Goal: Task Accomplishment & Management: Manage account settings

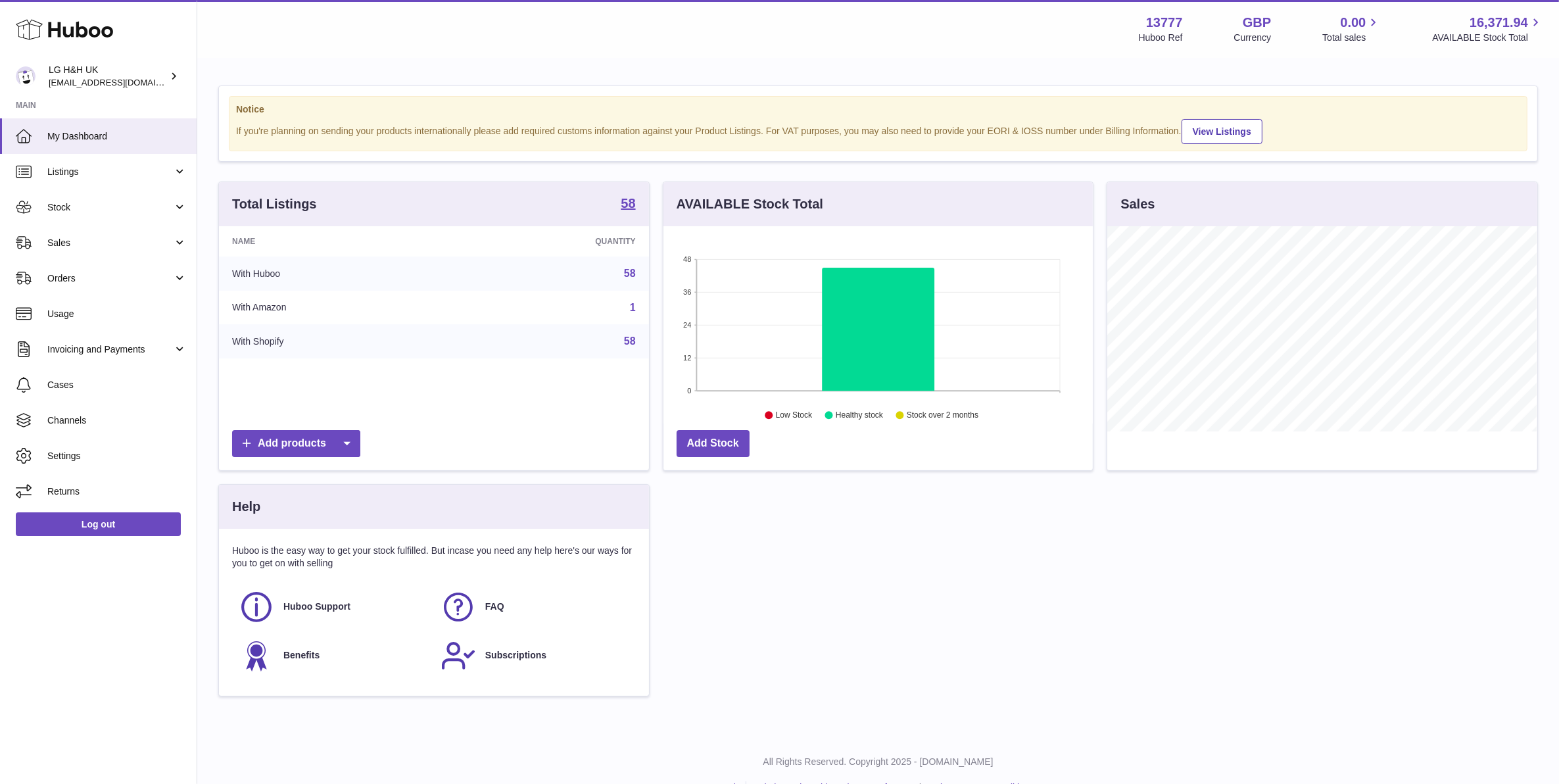
scroll to position [205, 429]
click at [168, 237] on span "Sales" at bounding box center [110, 243] width 126 height 12
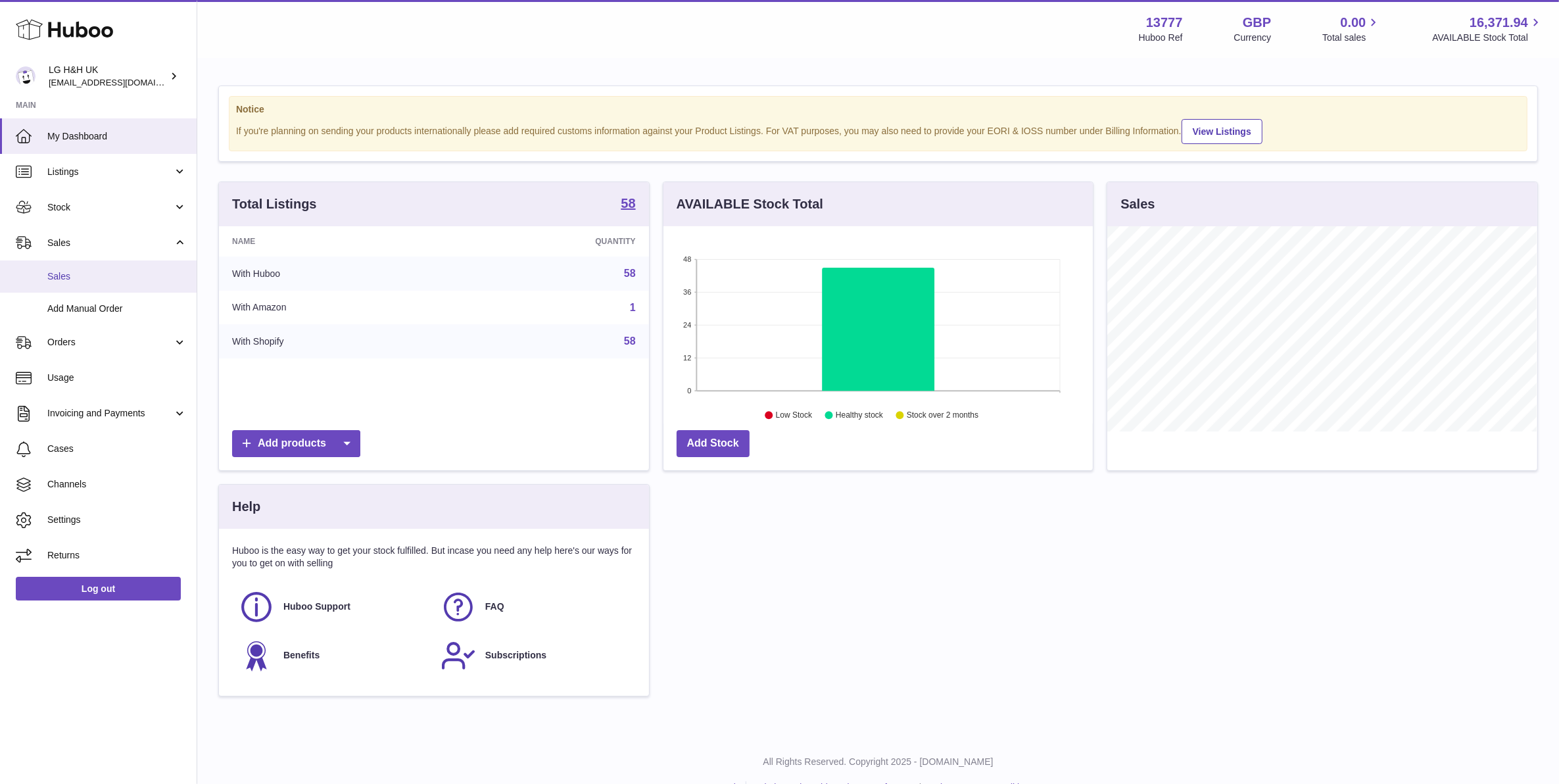
click at [146, 278] on span "Sales" at bounding box center [116, 276] width 139 height 12
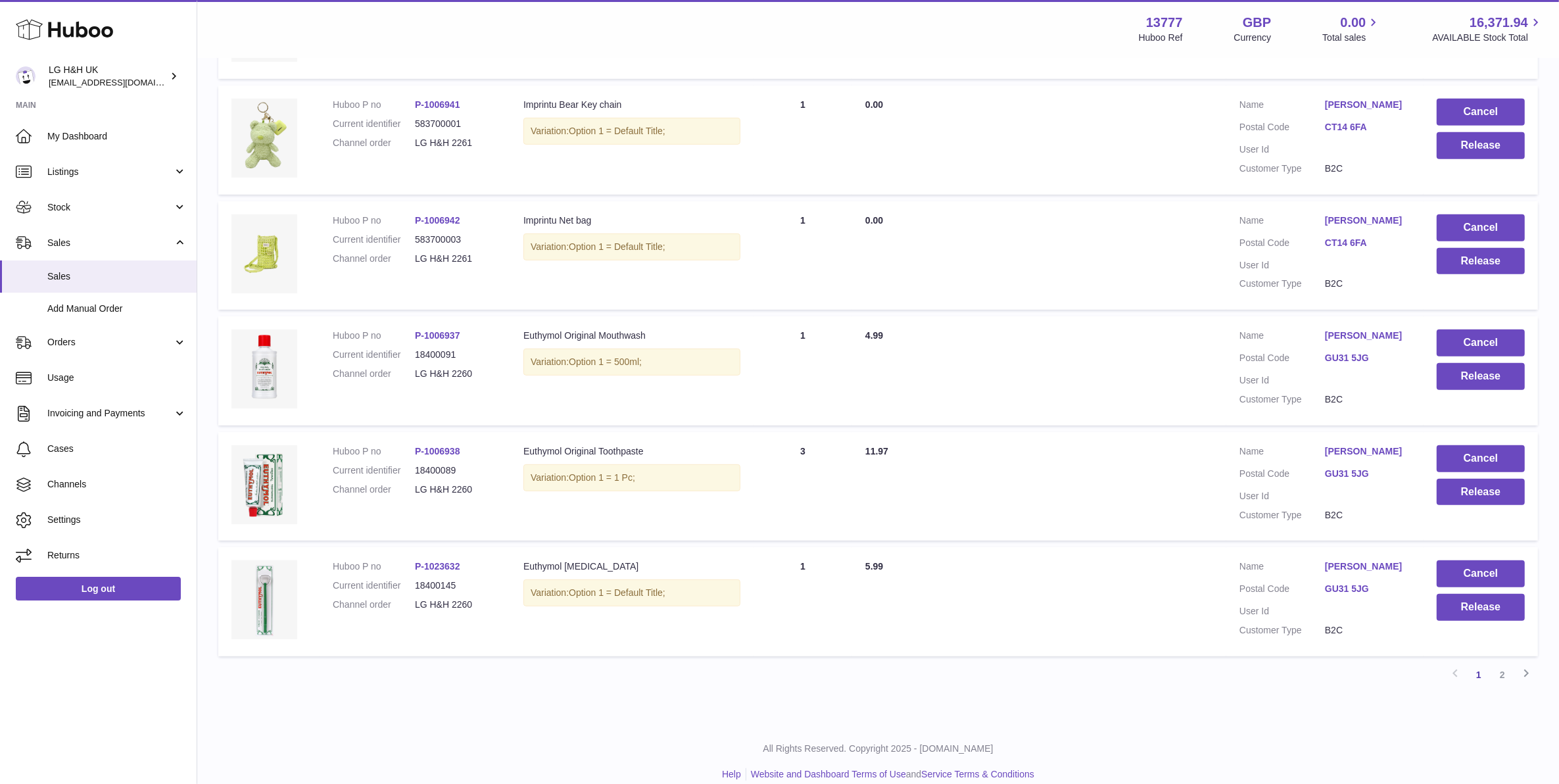
scroll to position [837, 0]
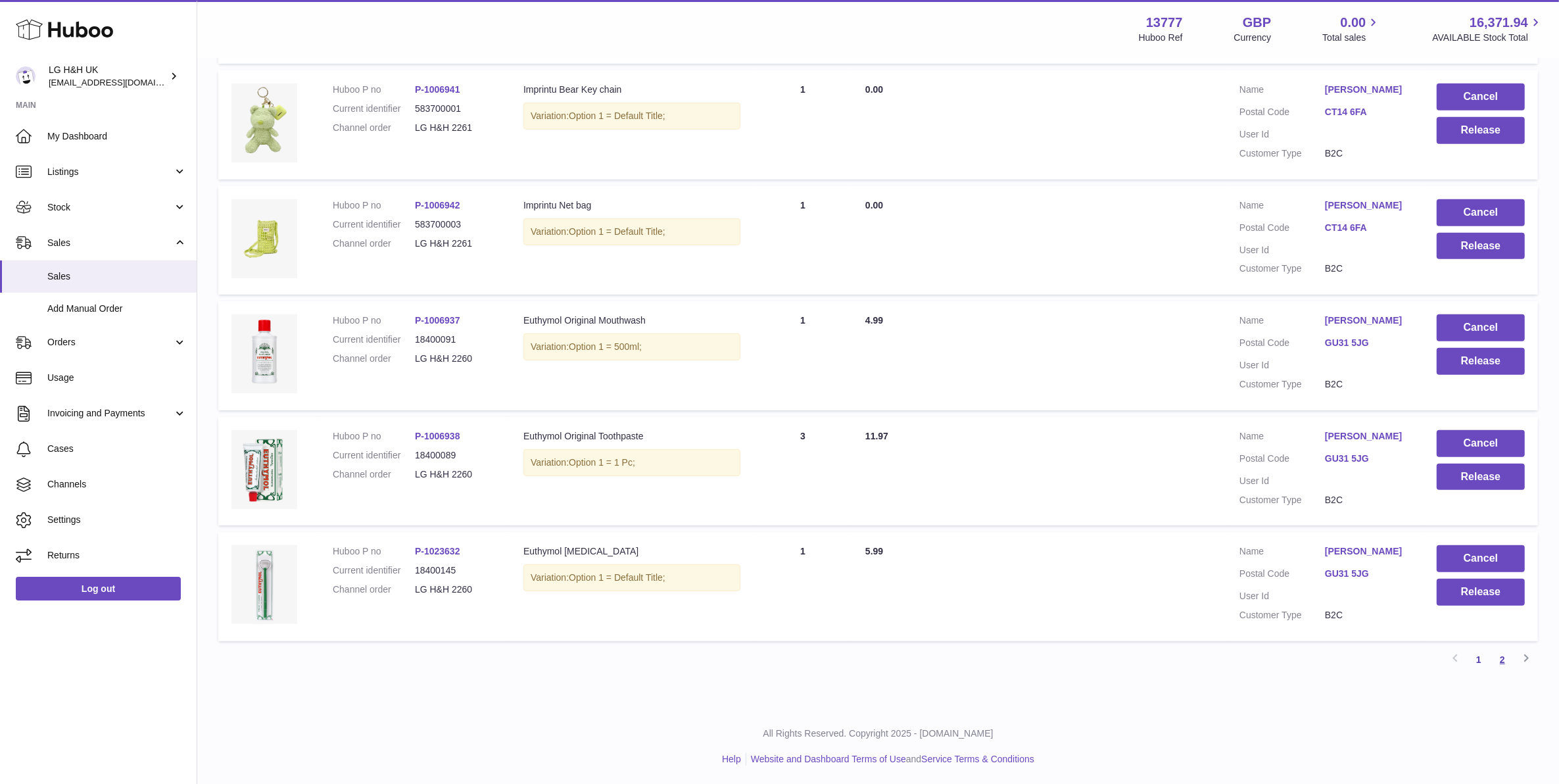
click at [1503, 652] on link "2" at bounding box center [1502, 659] width 24 height 24
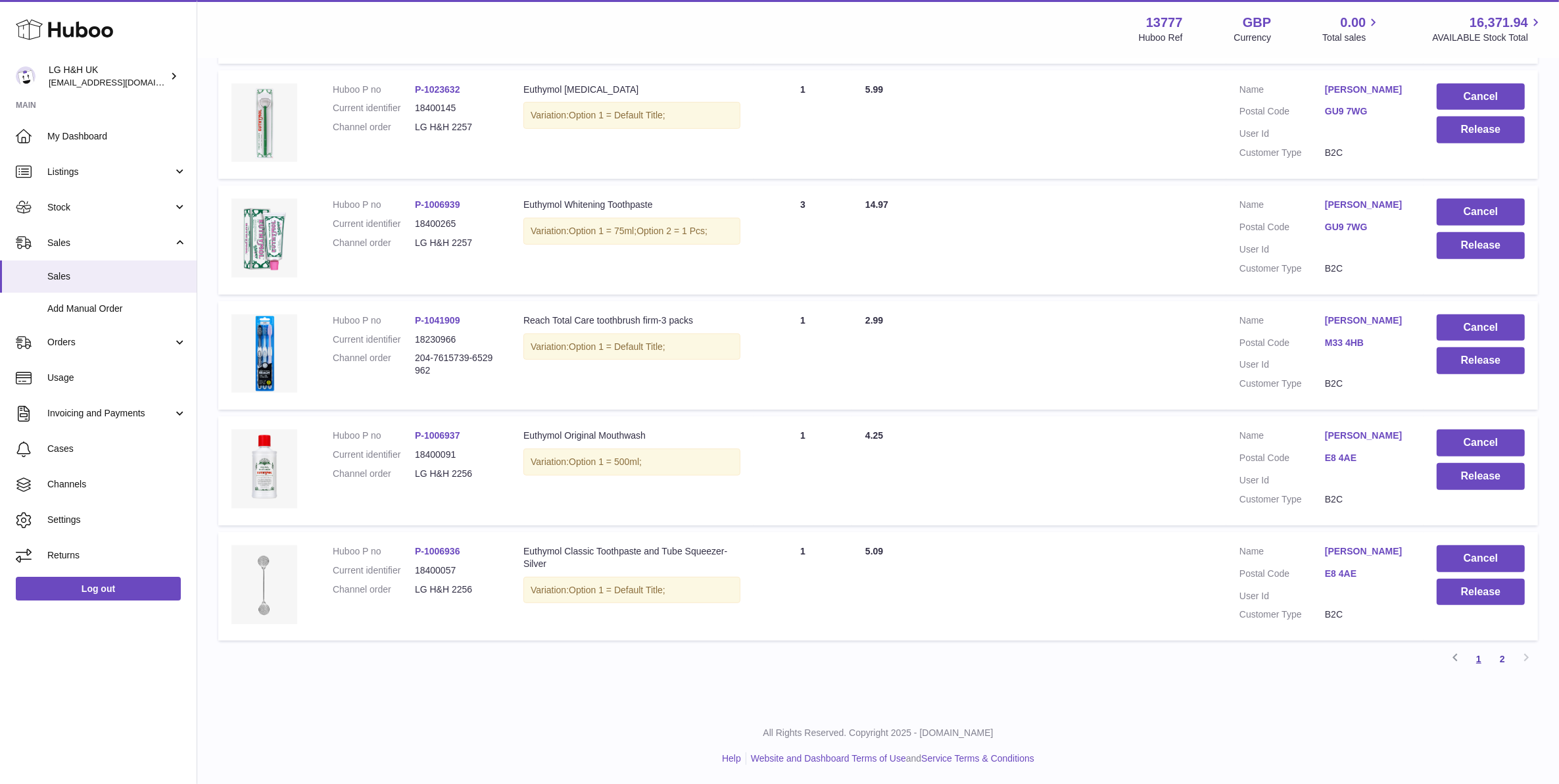
click at [1475, 655] on link "1" at bounding box center [1478, 658] width 24 height 24
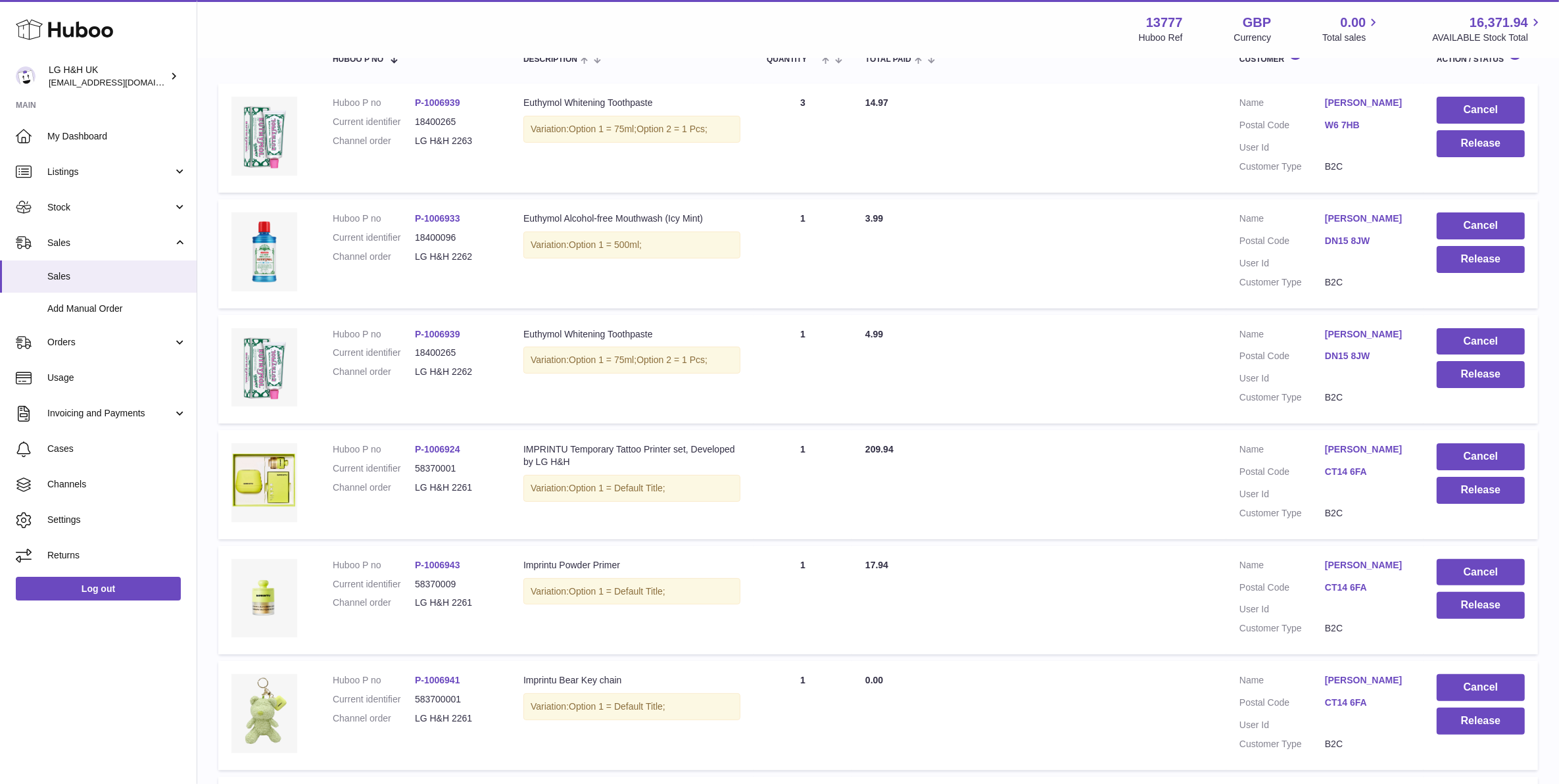
scroll to position [59, 0]
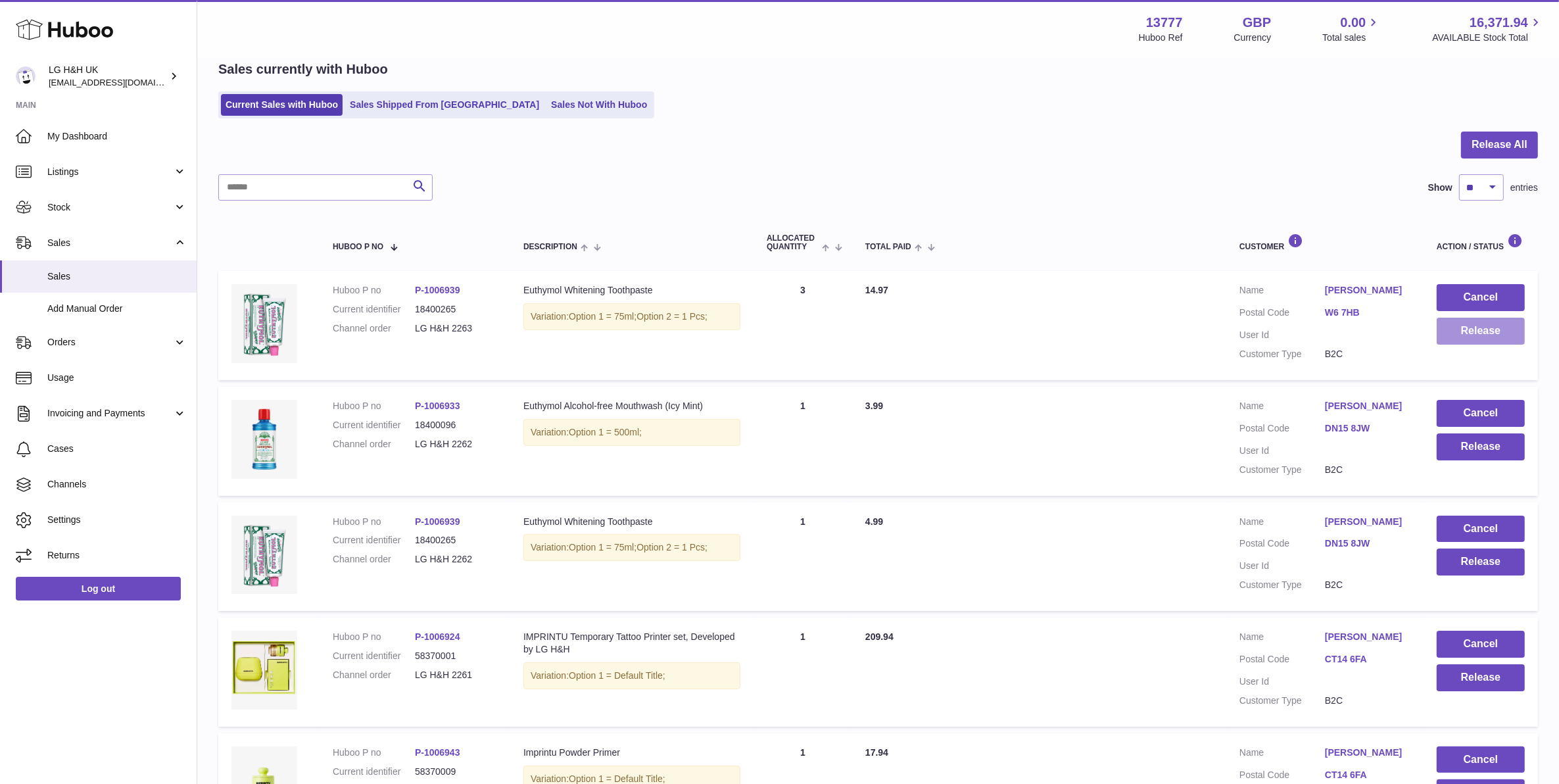
click at [1462, 327] on button "Release" at bounding box center [1481, 330] width 88 height 27
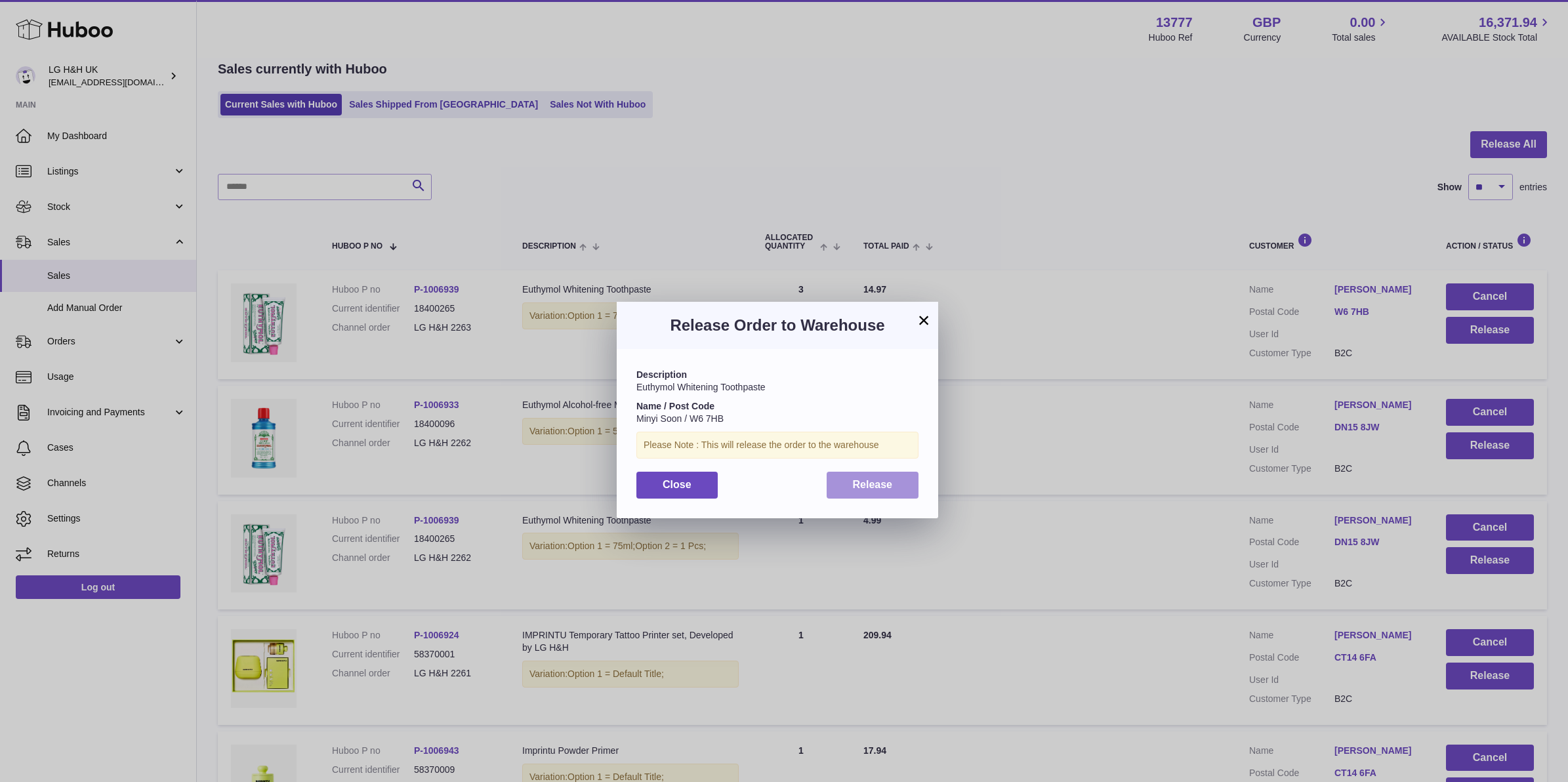
click at [899, 489] on button "Release" at bounding box center [872, 484] width 93 height 27
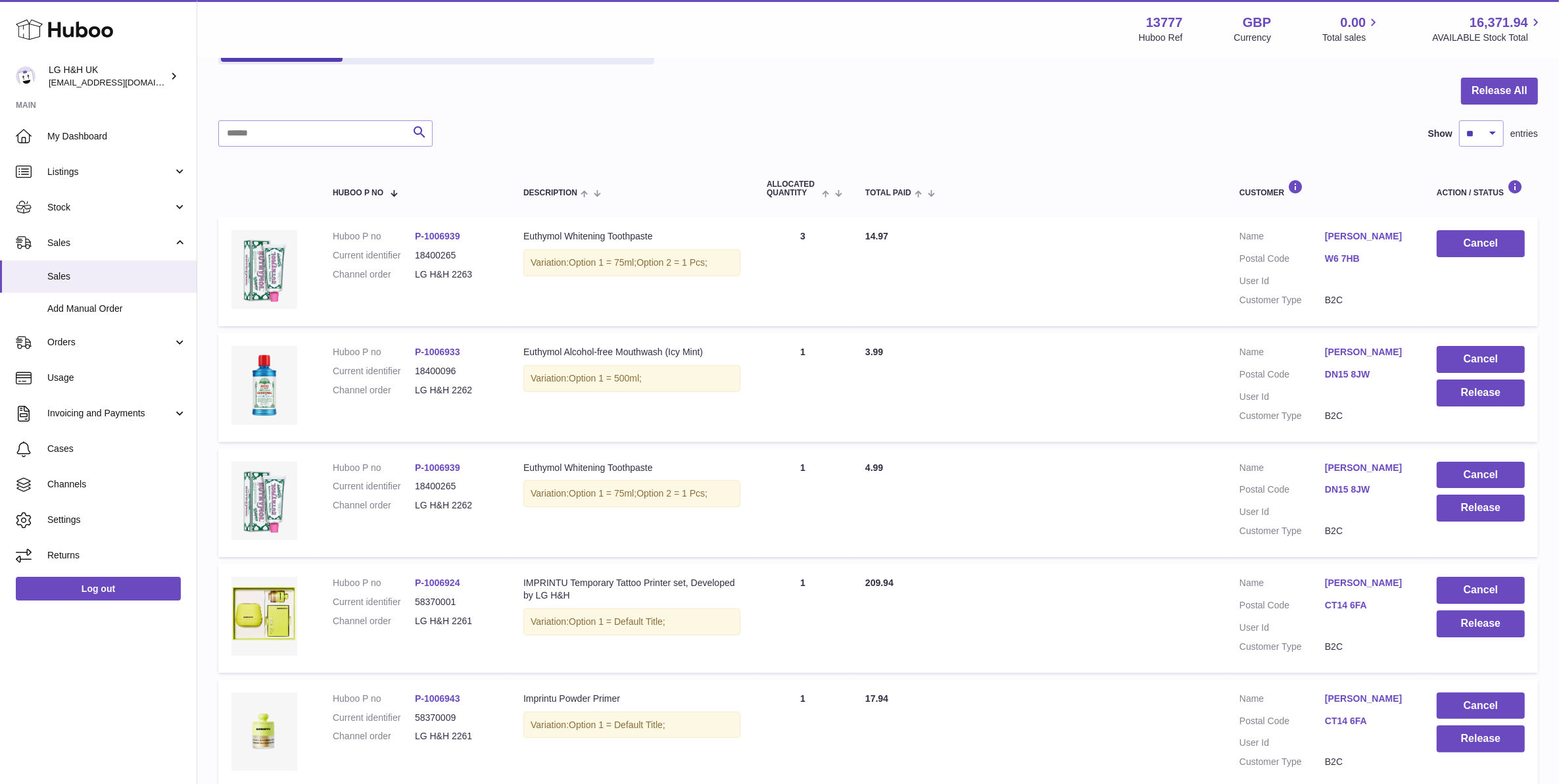
scroll to position [142, 0]
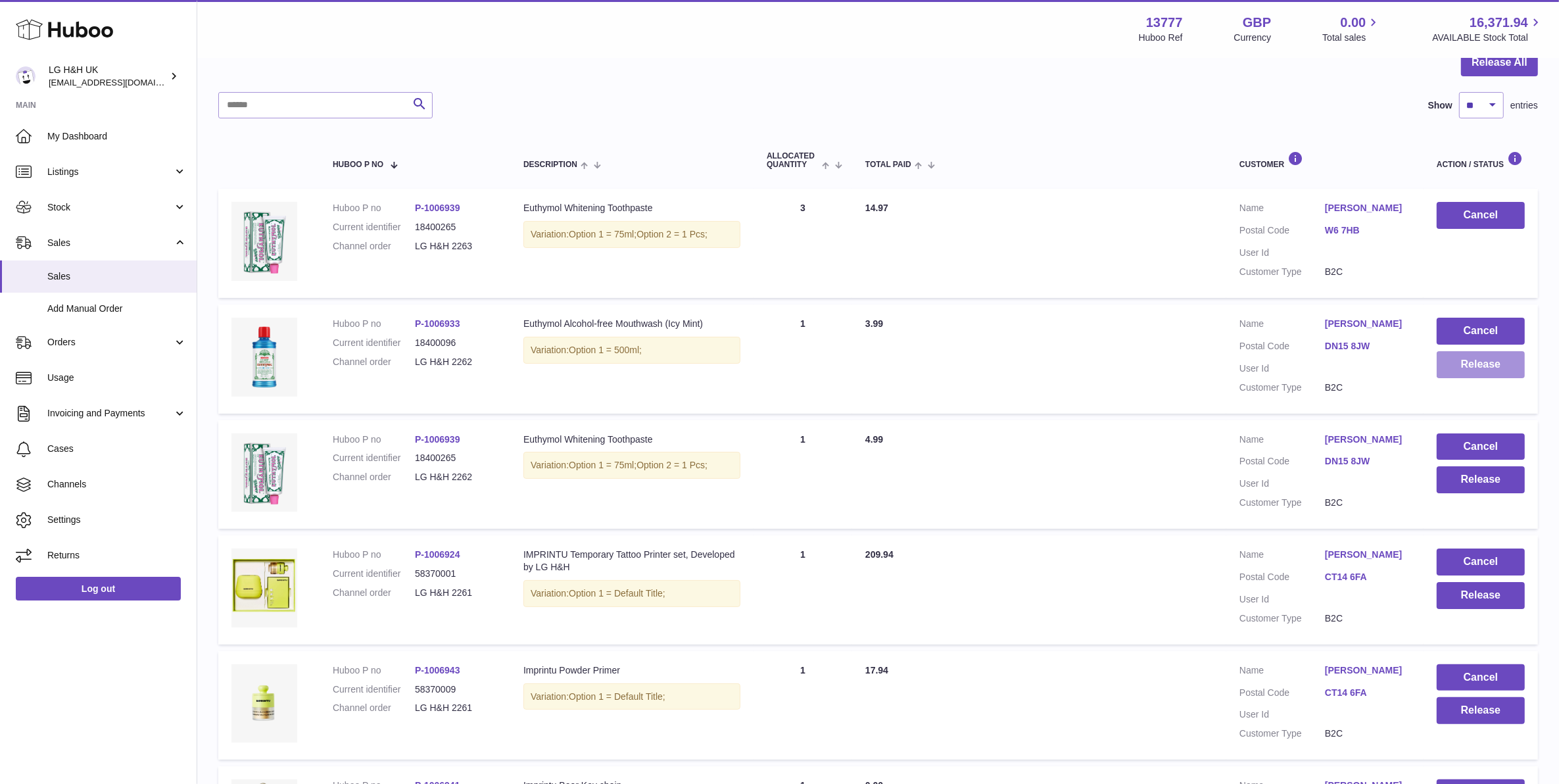
click at [1444, 365] on button "Release" at bounding box center [1481, 364] width 88 height 27
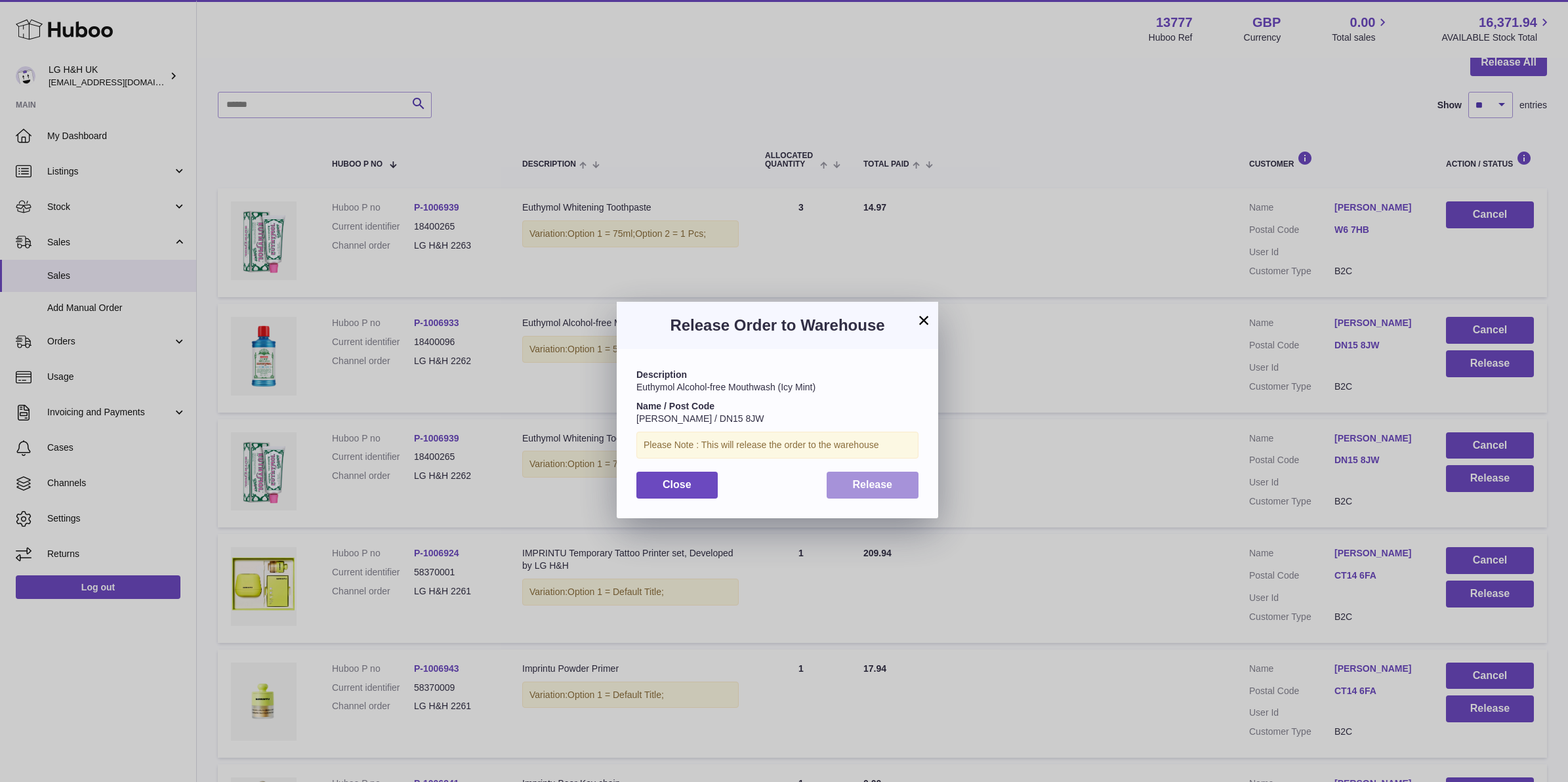
click at [885, 484] on span "Release" at bounding box center [872, 484] width 40 height 11
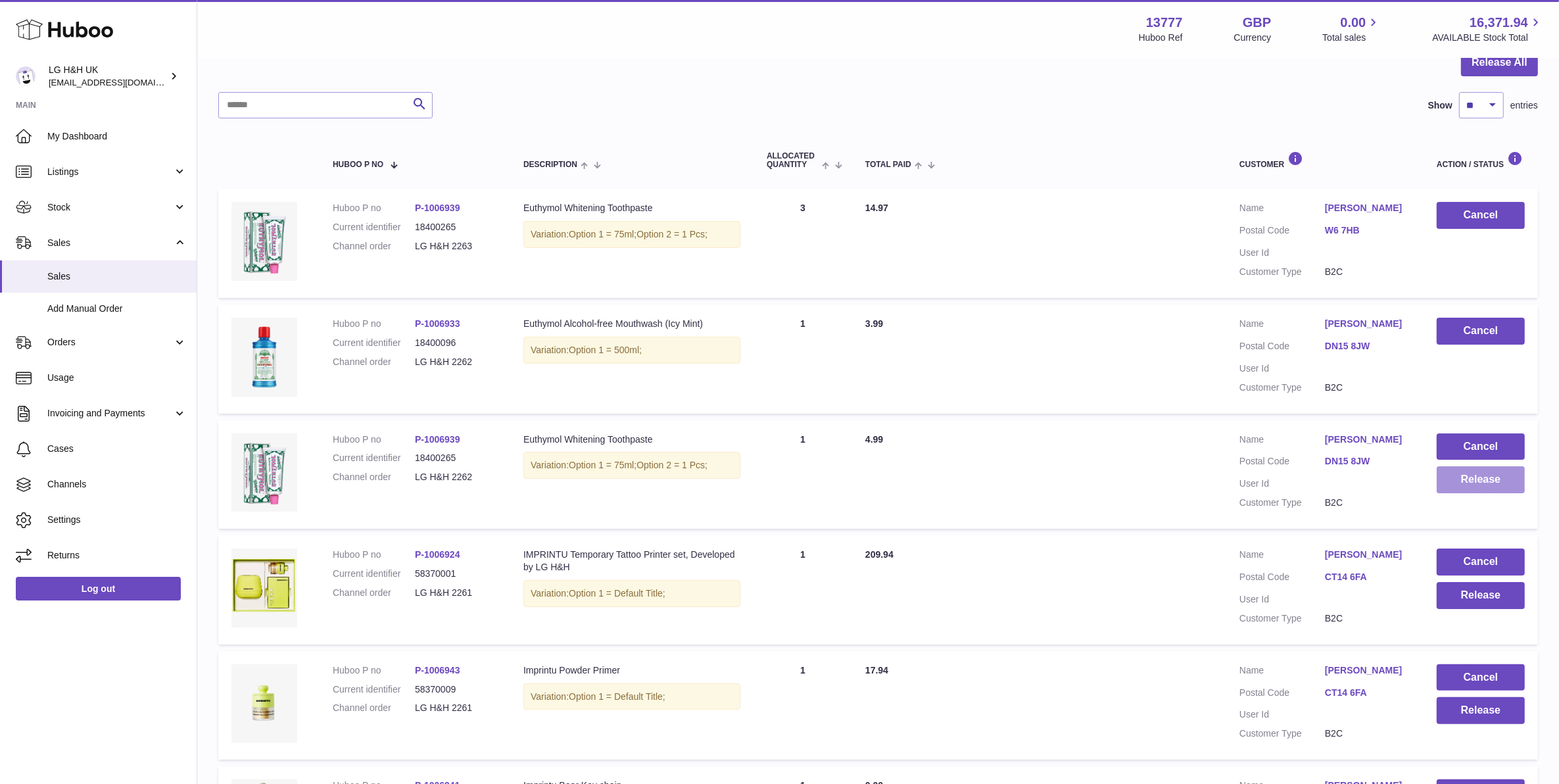
click at [1471, 477] on button "Release" at bounding box center [1481, 479] width 88 height 27
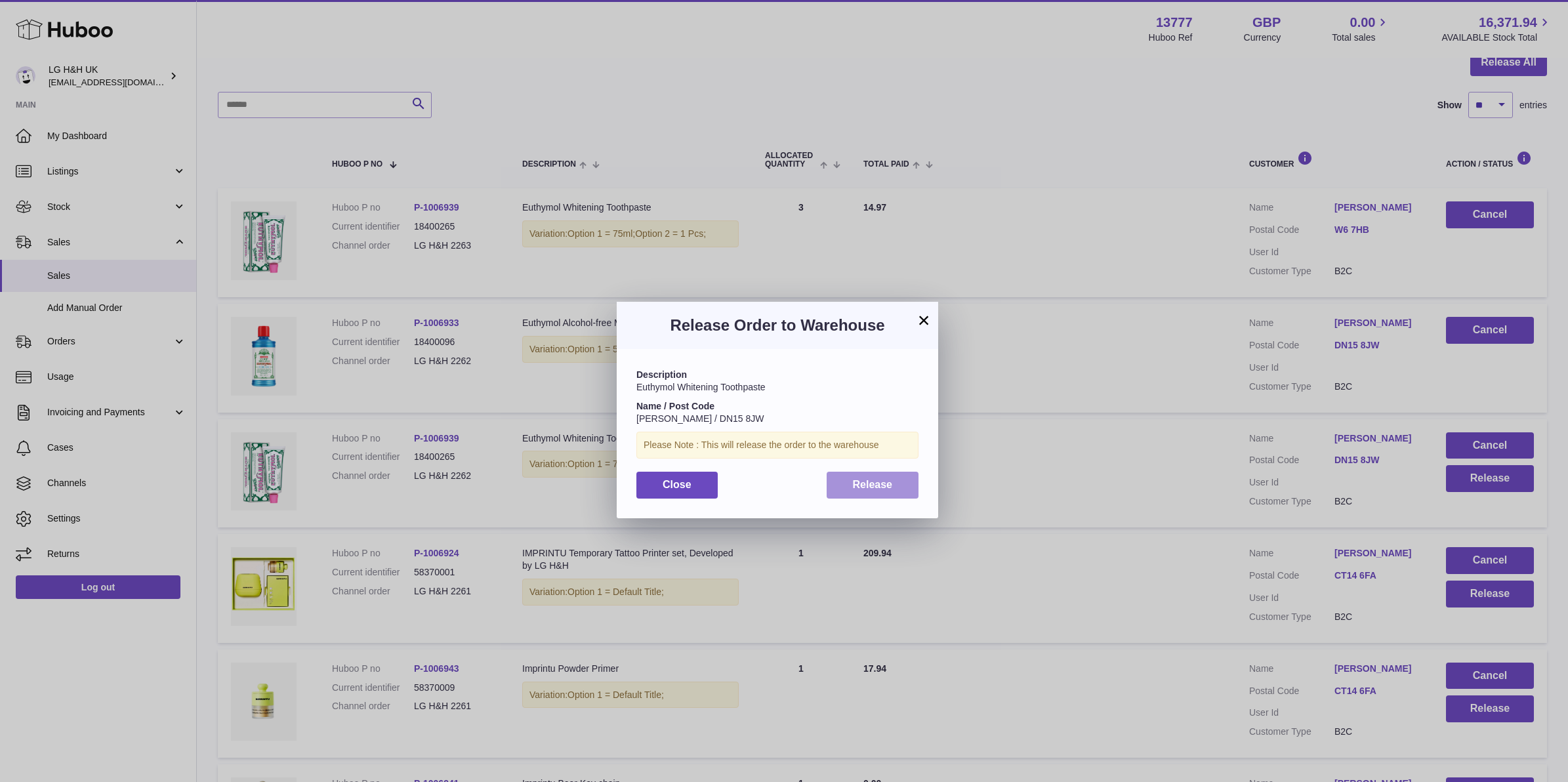
click at [894, 485] on button "Release" at bounding box center [872, 484] width 93 height 27
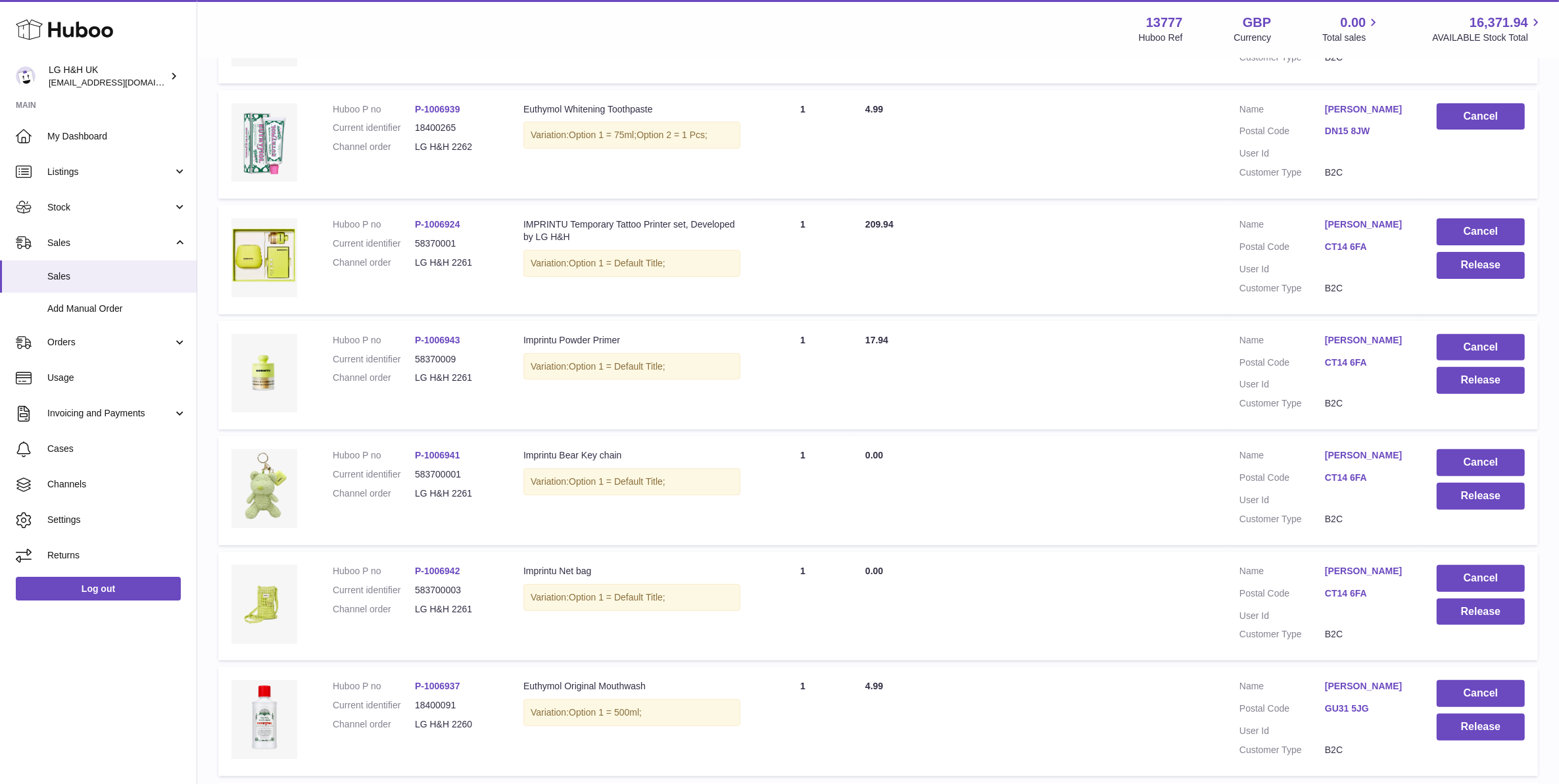
scroll to position [553, 0]
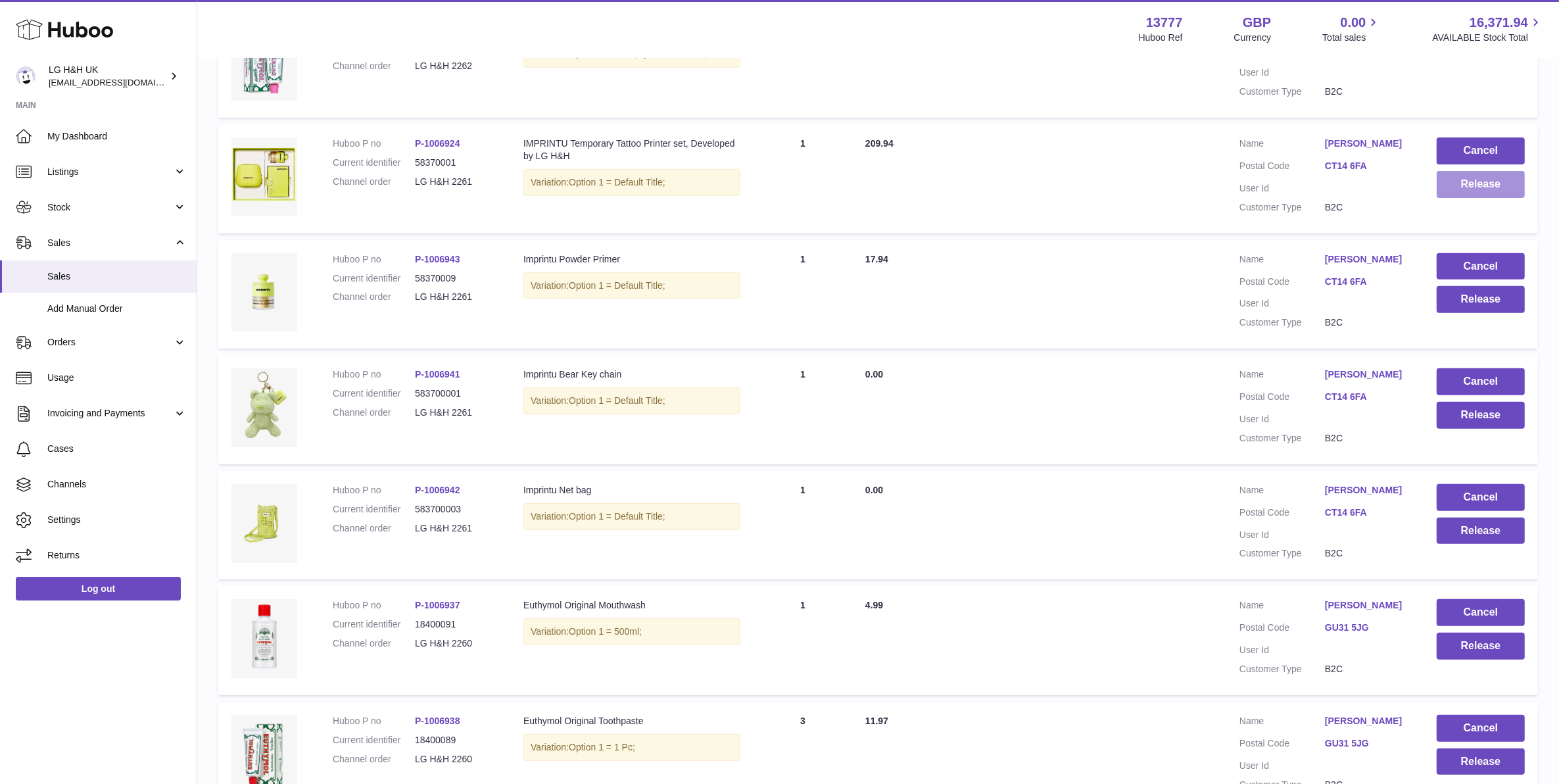
click at [1490, 189] on button "Release" at bounding box center [1481, 184] width 88 height 27
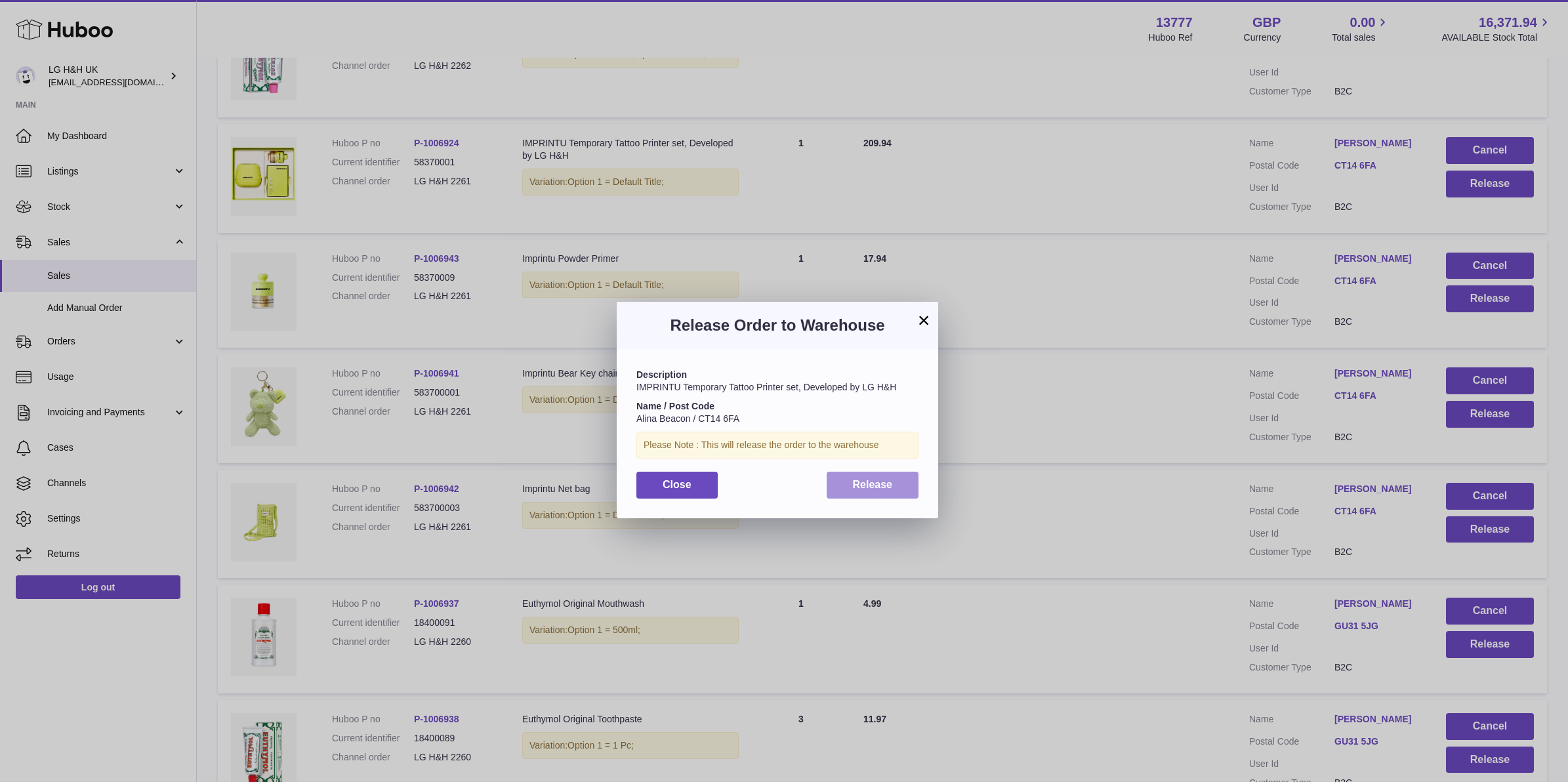
click at [894, 475] on button "Release" at bounding box center [872, 484] width 93 height 27
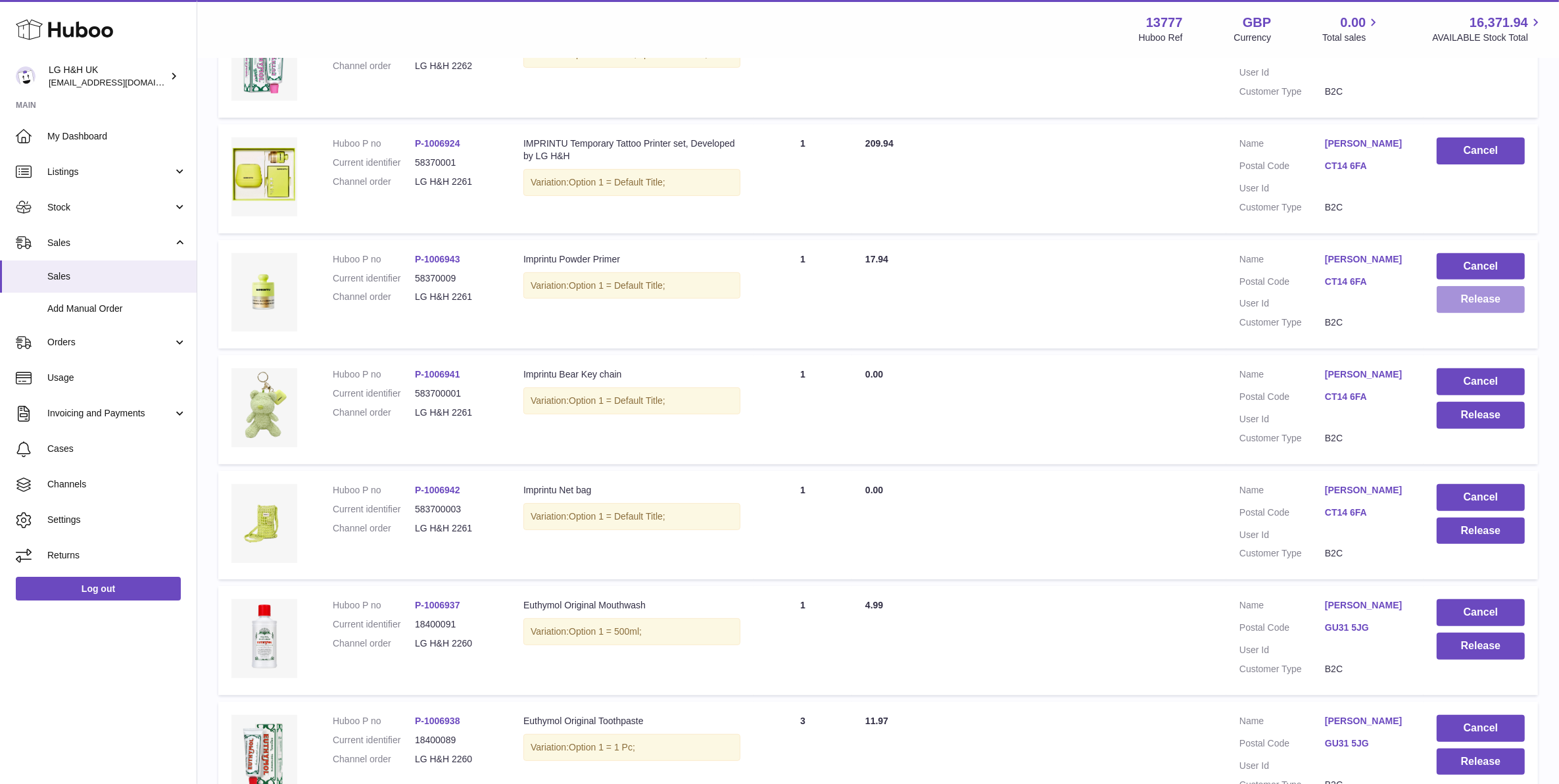
click at [1456, 292] on button "Release" at bounding box center [1481, 299] width 88 height 27
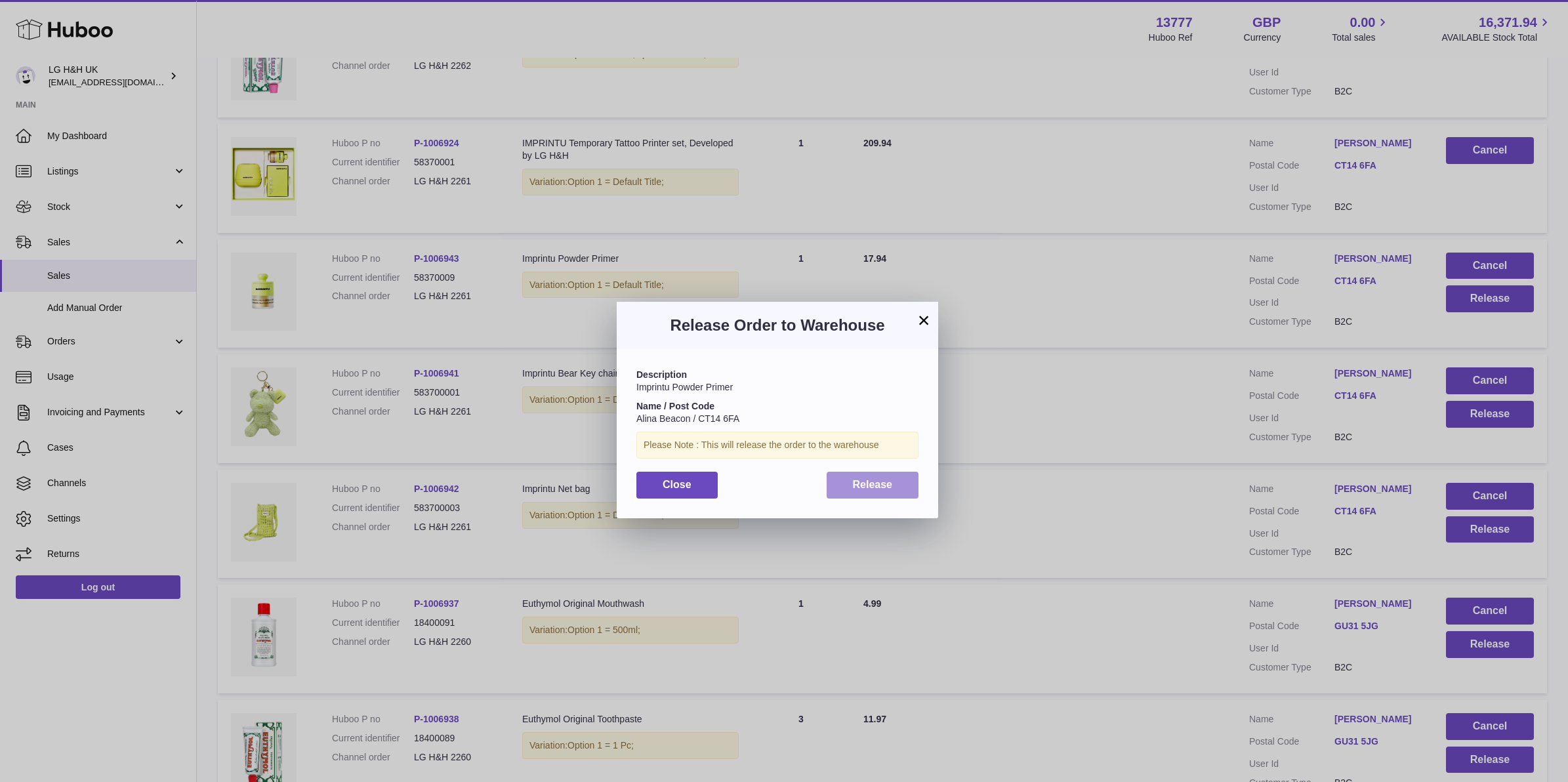
click at [913, 478] on button "Release" at bounding box center [872, 484] width 93 height 27
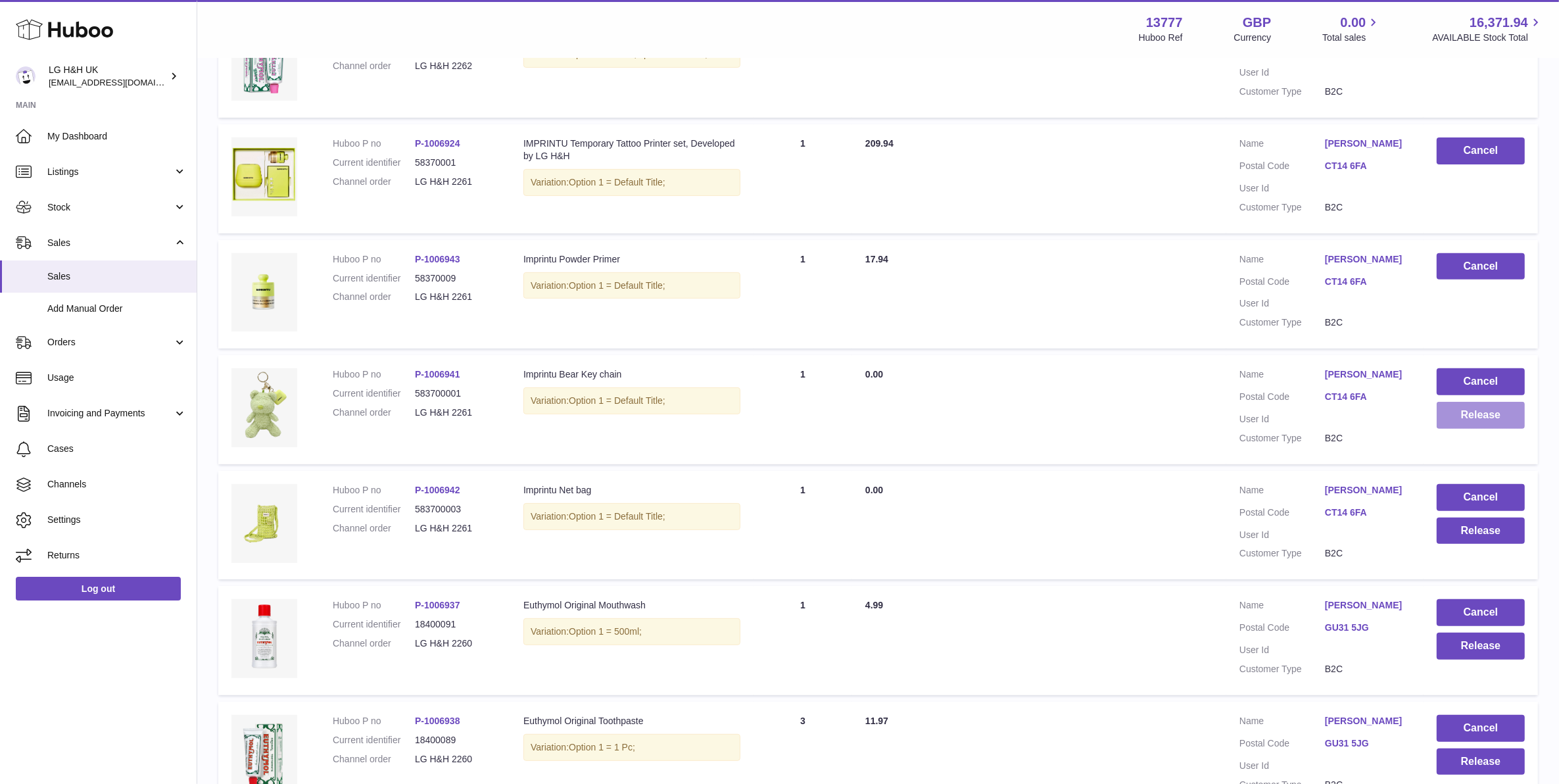
click at [1445, 422] on button "Release" at bounding box center [1481, 415] width 88 height 27
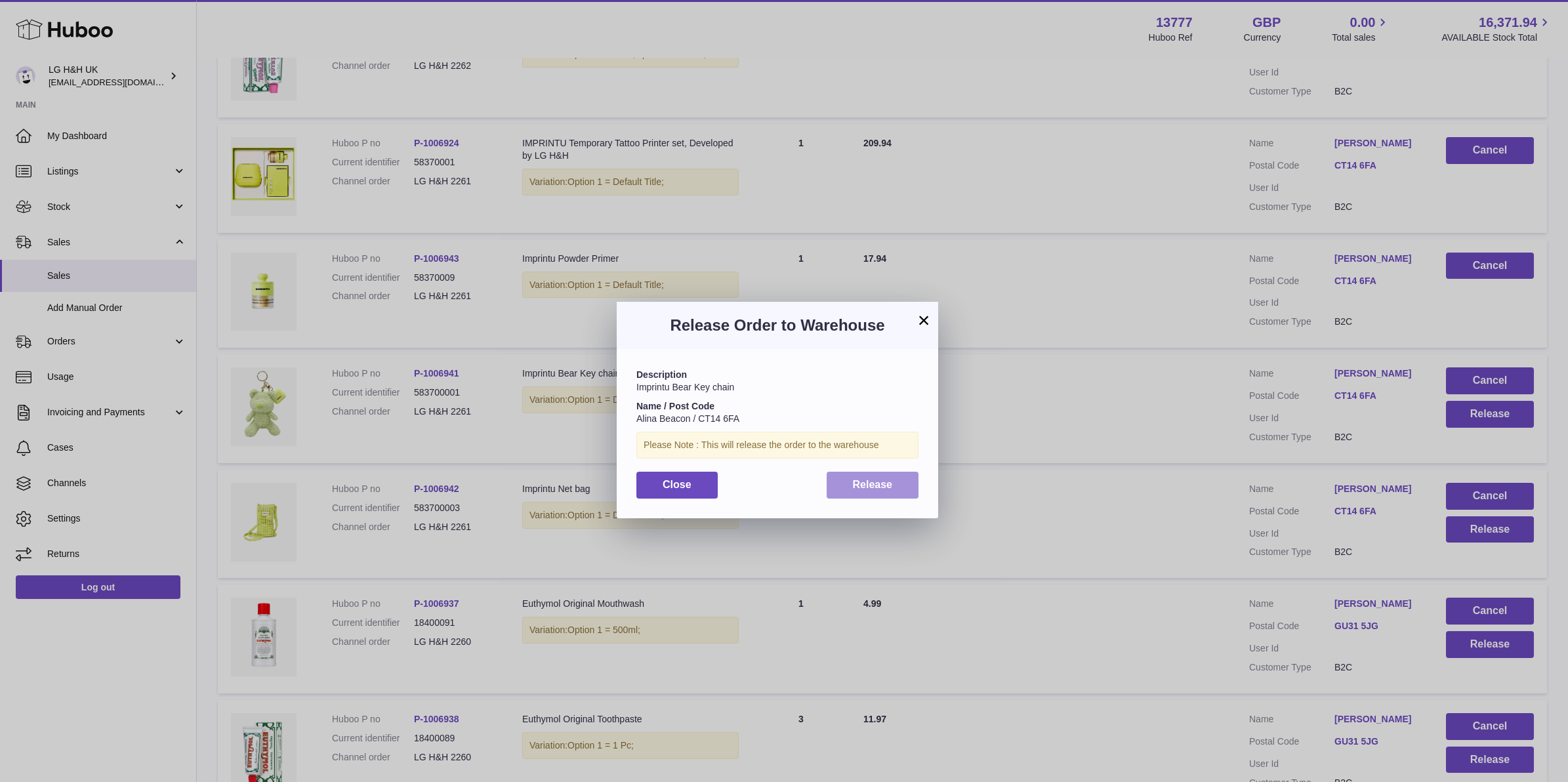
drag, startPoint x: 885, startPoint y: 487, endPoint x: 897, endPoint y: 490, distance: 12.4
click at [885, 489] on span "Release" at bounding box center [872, 484] width 40 height 11
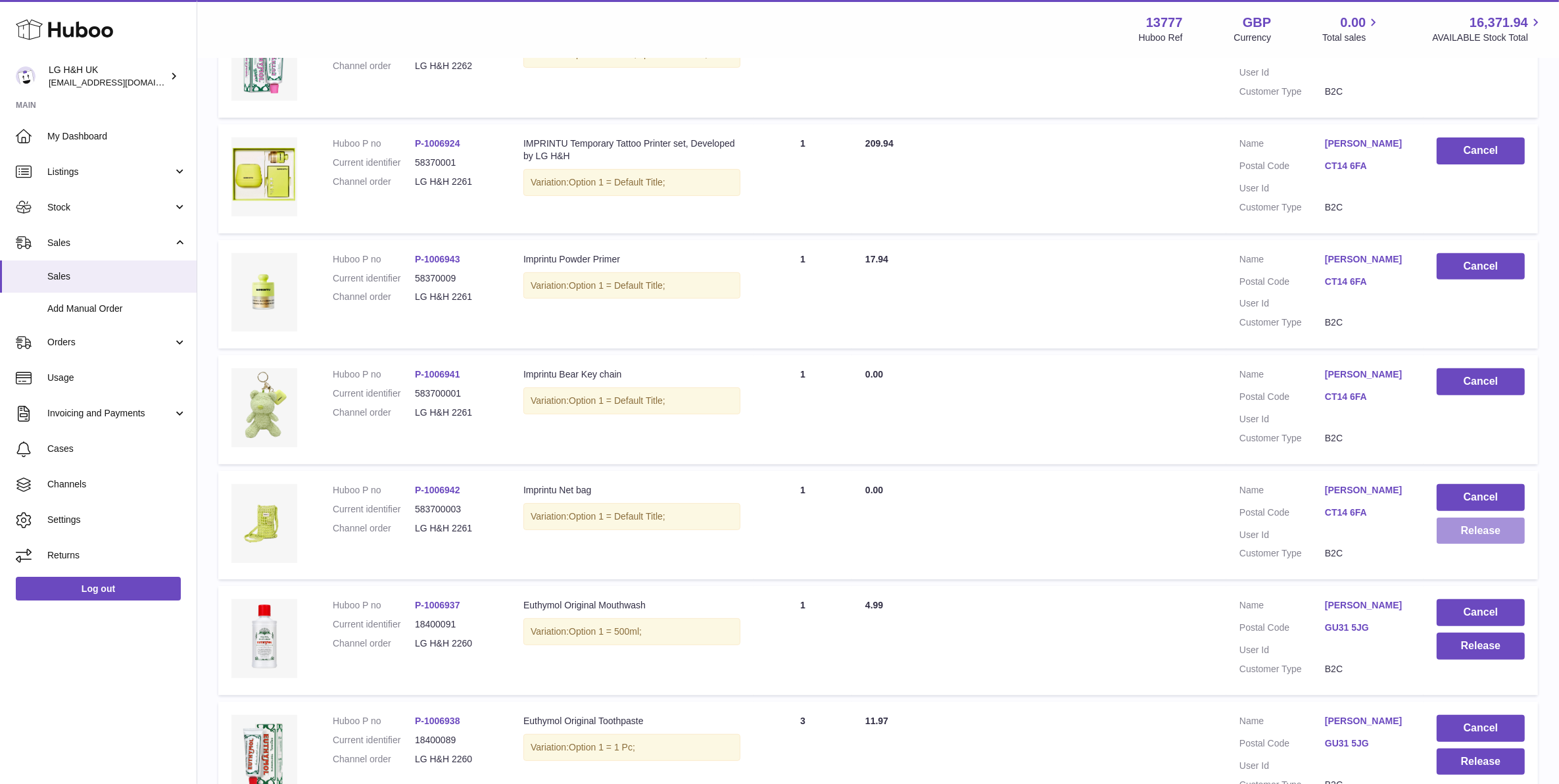
click at [1471, 527] on button "Release" at bounding box center [1481, 531] width 88 height 27
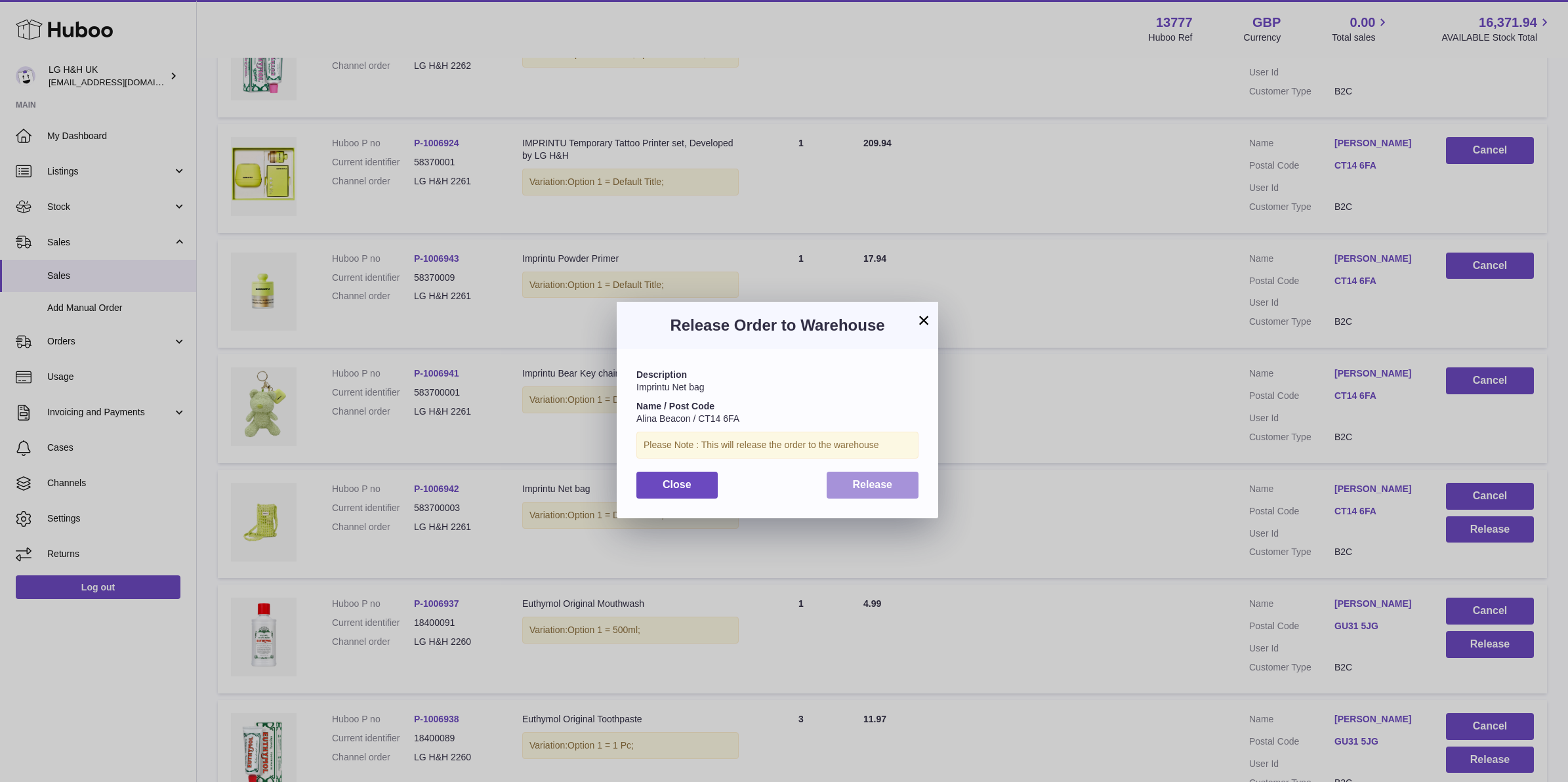
click at [894, 486] on button "Release" at bounding box center [872, 484] width 93 height 27
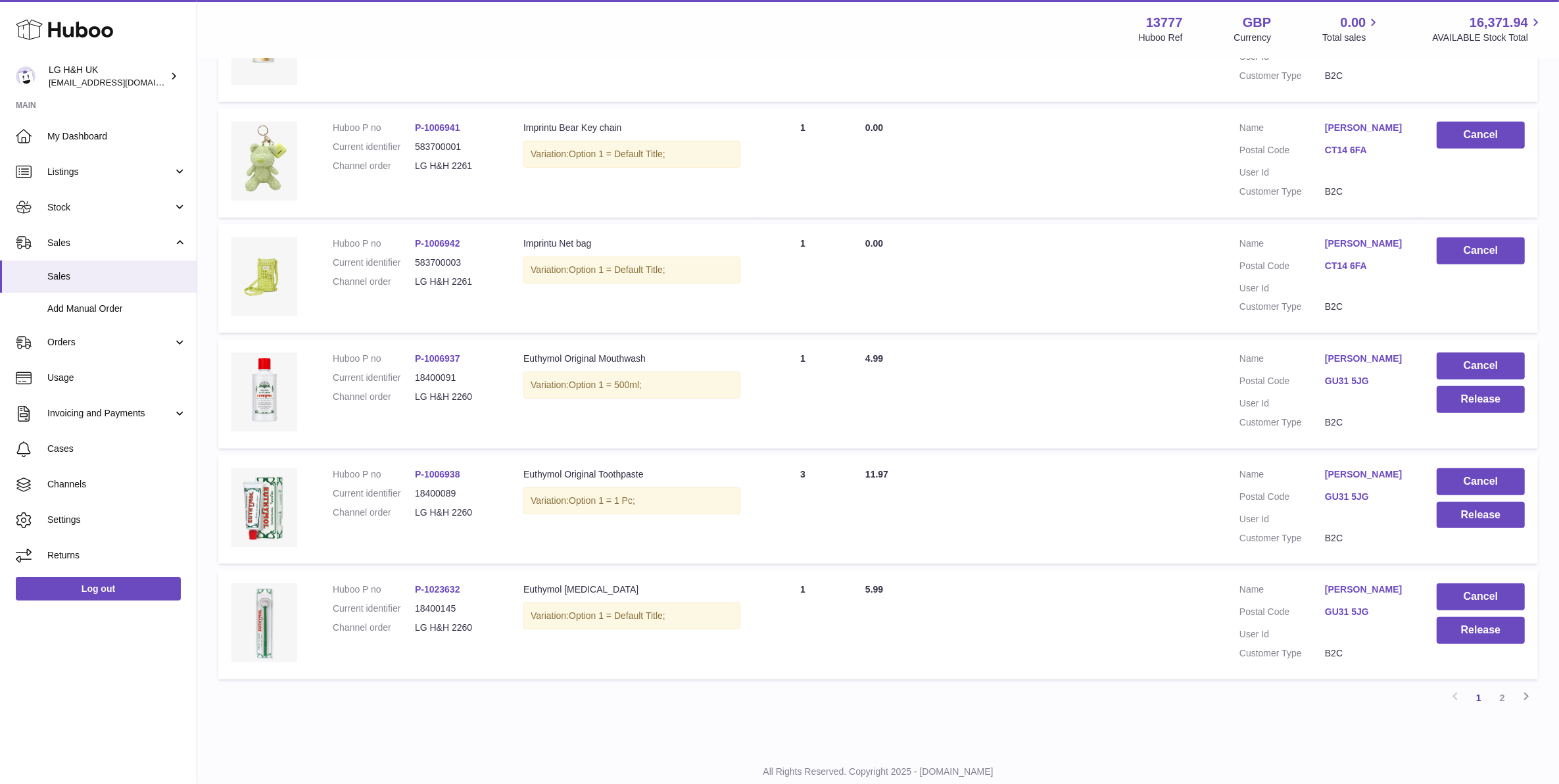
scroll to position [837, 0]
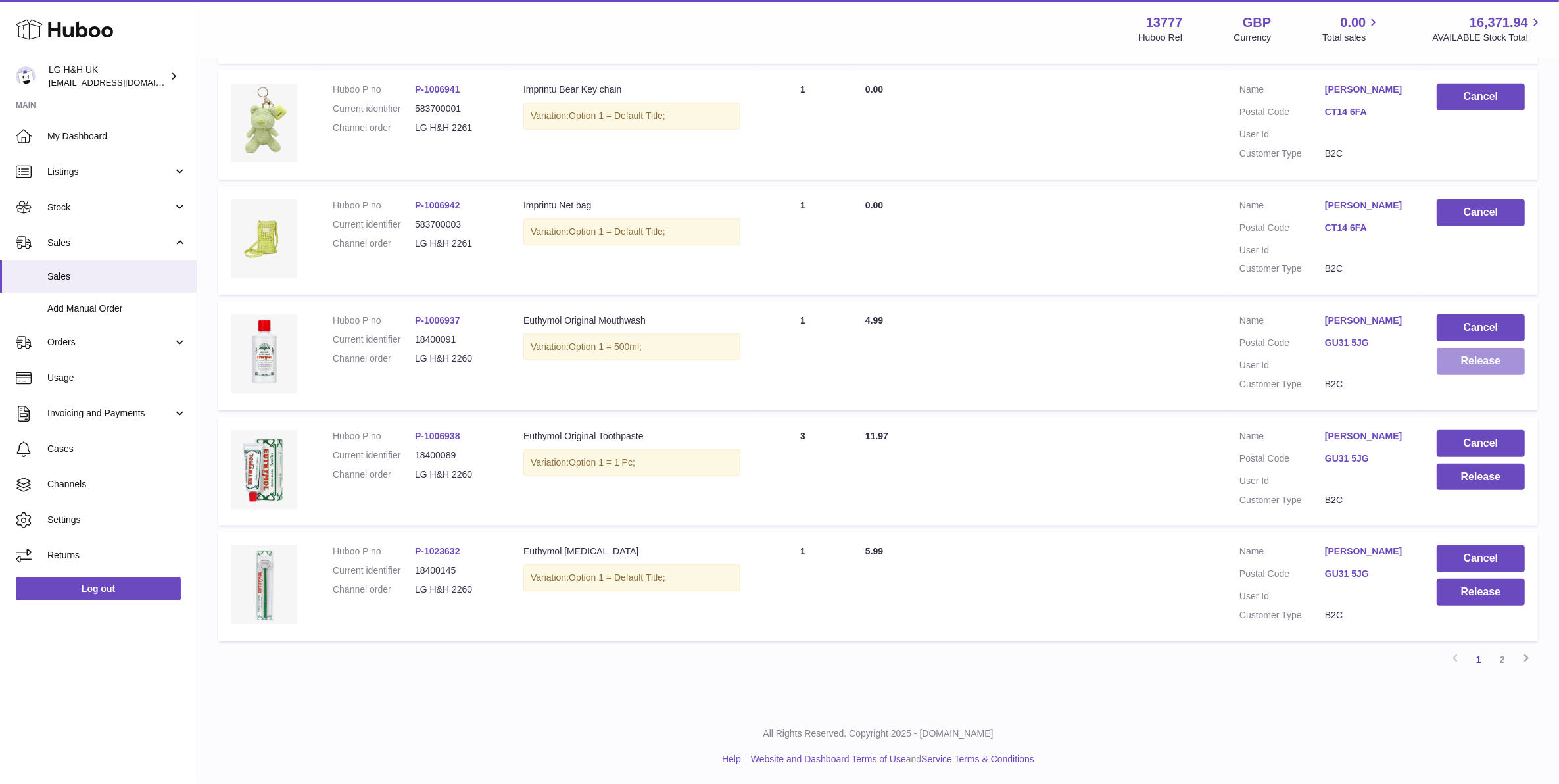
click at [1476, 353] on button "Release" at bounding box center [1481, 361] width 88 height 27
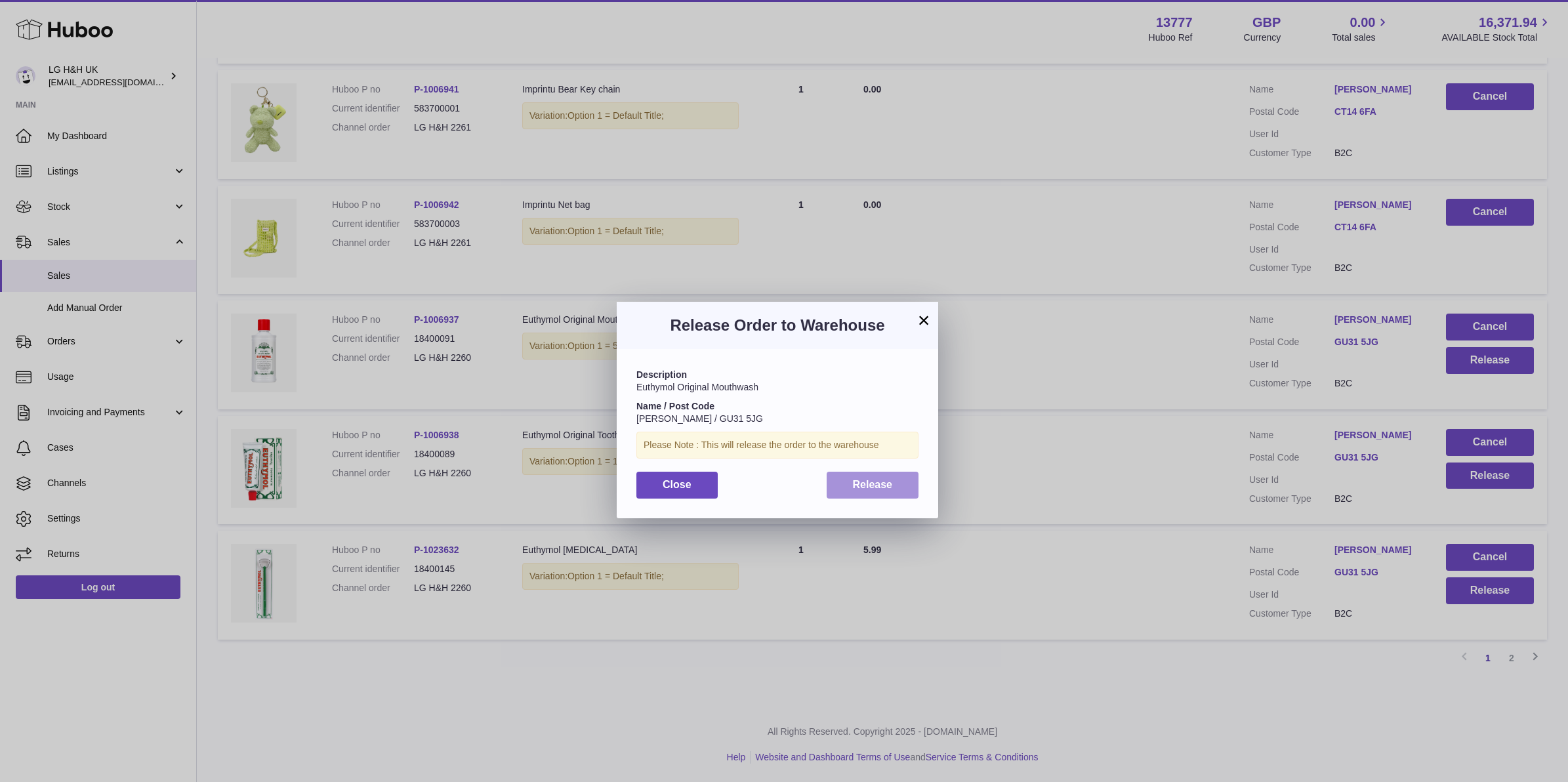
drag, startPoint x: 910, startPoint y: 465, endPoint x: 909, endPoint y: 477, distance: 12.0
click at [910, 467] on div "Description Euthymol Original Mouthwash Name / Post Code Thom White / GU31 5JG …" at bounding box center [777, 434] width 321 height 169
click at [909, 477] on button "Release" at bounding box center [872, 484] width 93 height 27
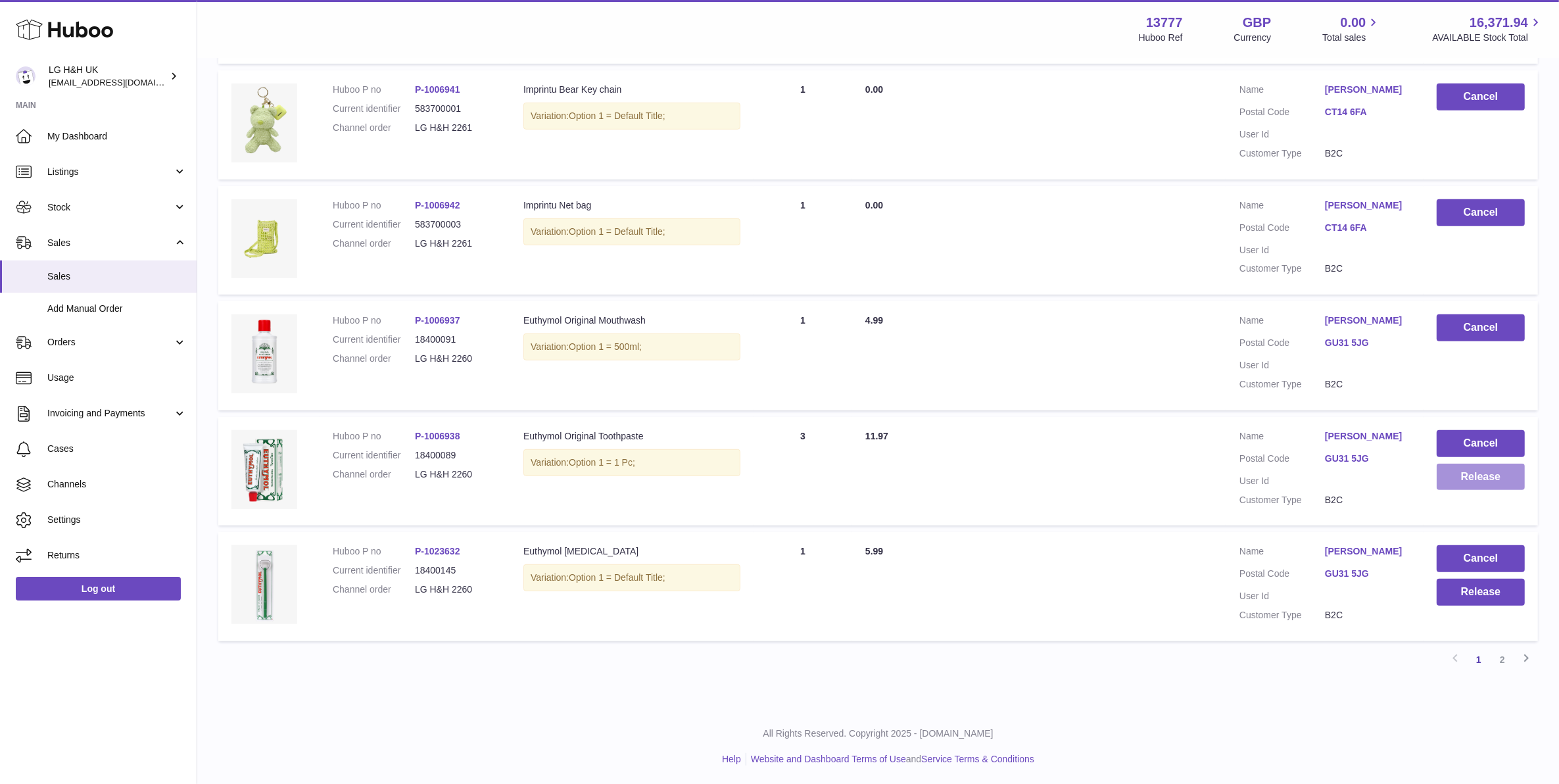
click at [1471, 469] on button "Release" at bounding box center [1481, 476] width 88 height 27
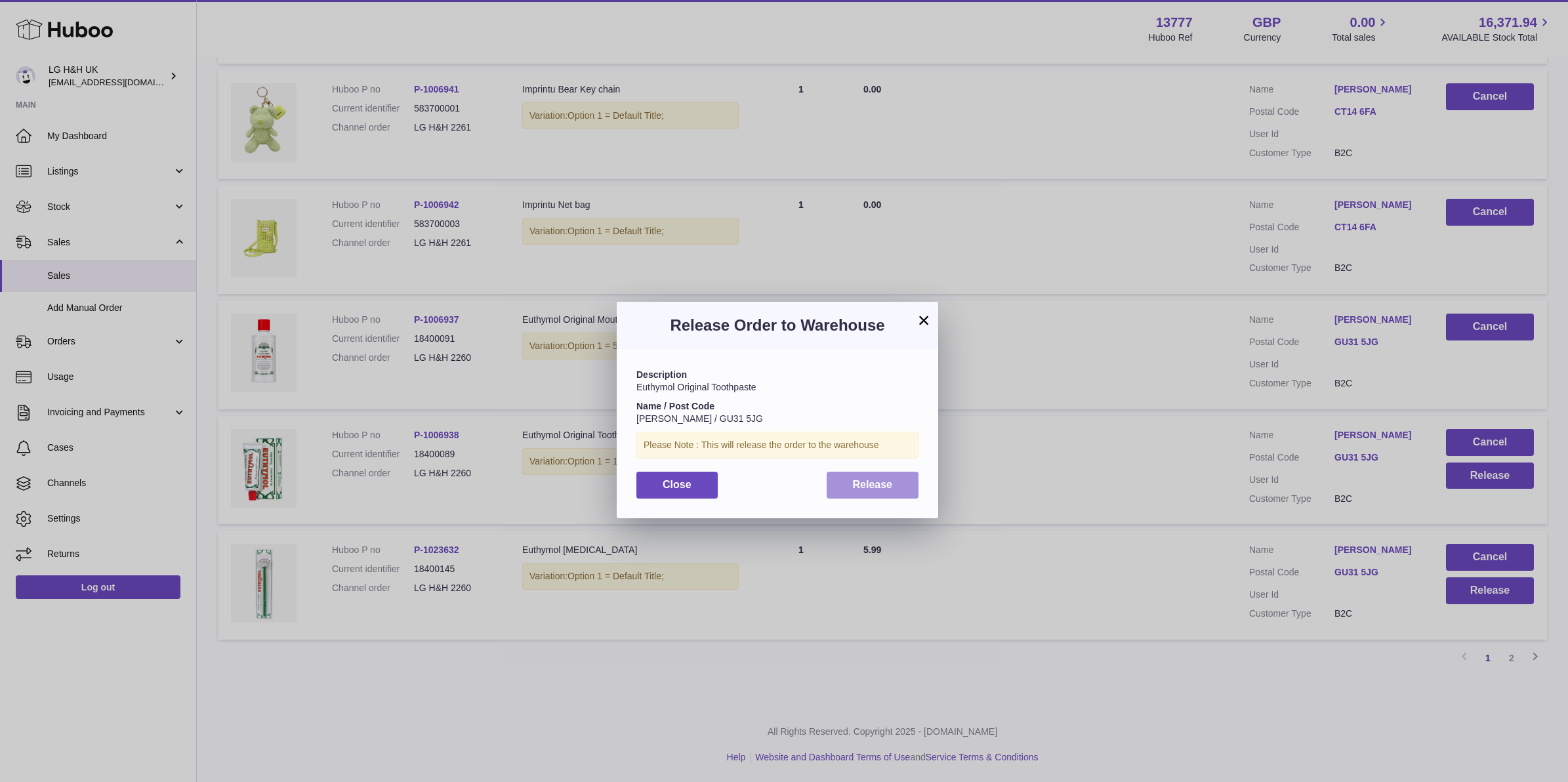
click at [904, 478] on button "Release" at bounding box center [872, 484] width 93 height 27
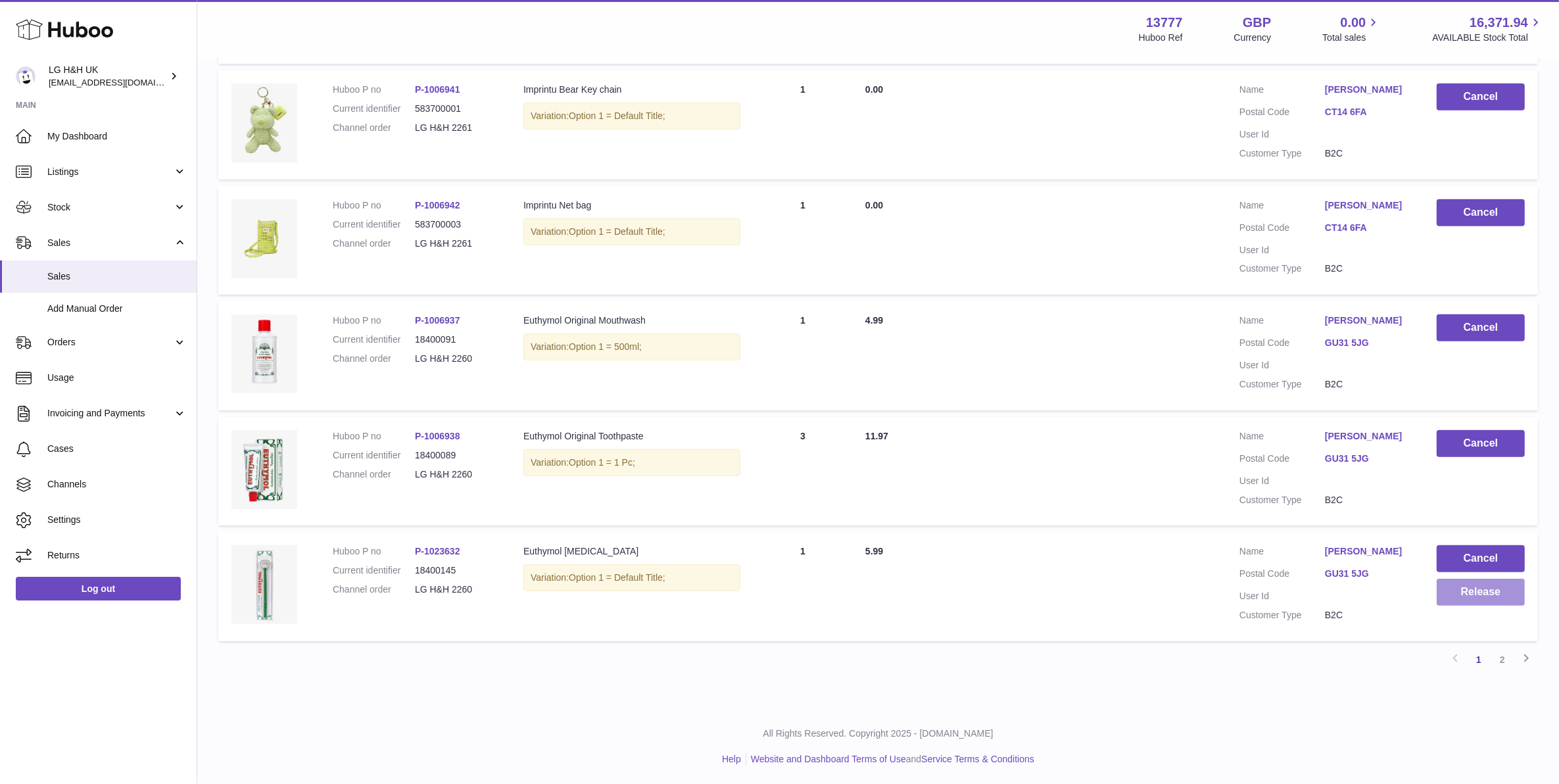
click at [1494, 593] on button "Release" at bounding box center [1481, 591] width 88 height 27
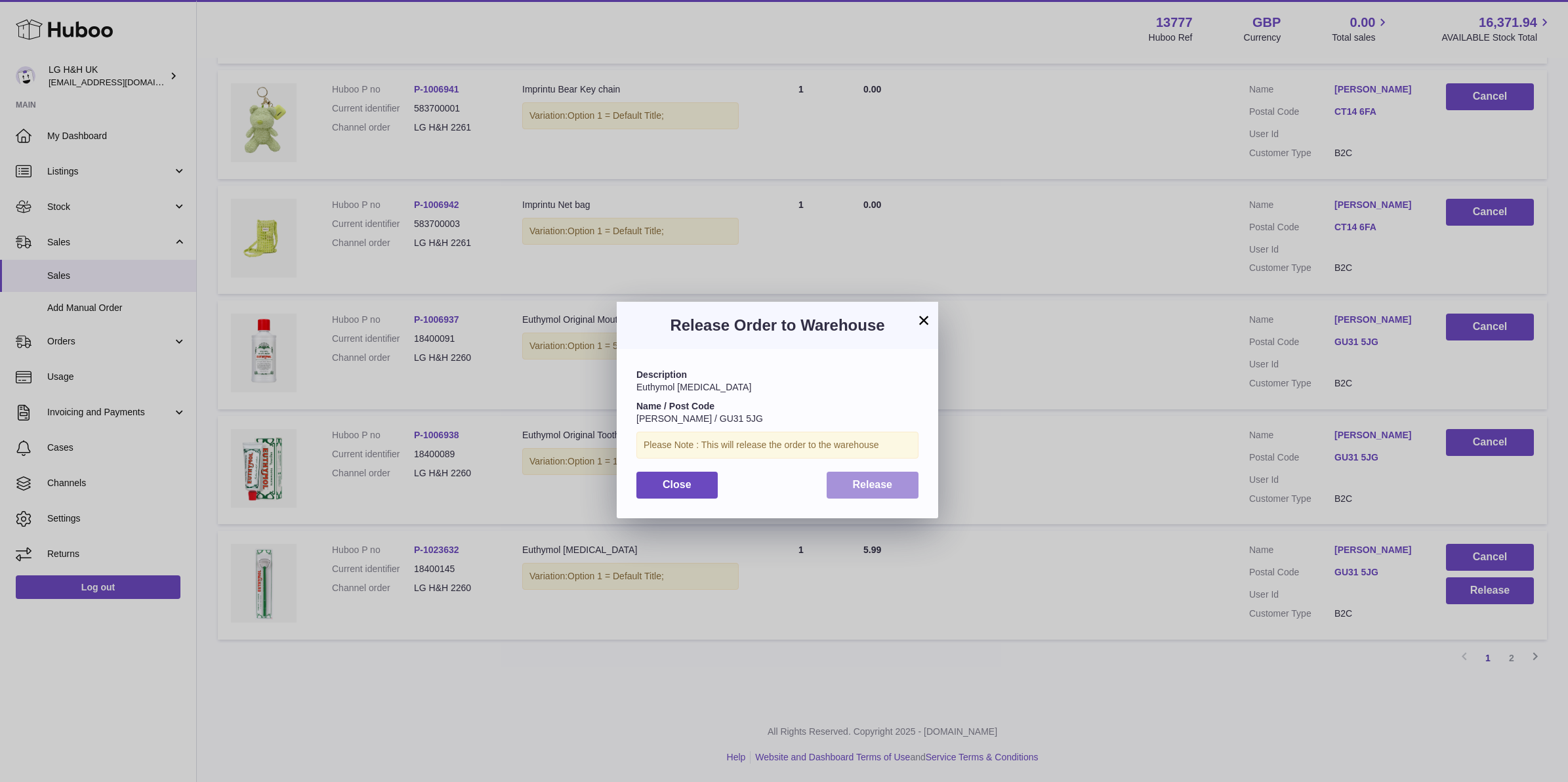
click at [889, 480] on span "Release" at bounding box center [872, 484] width 40 height 11
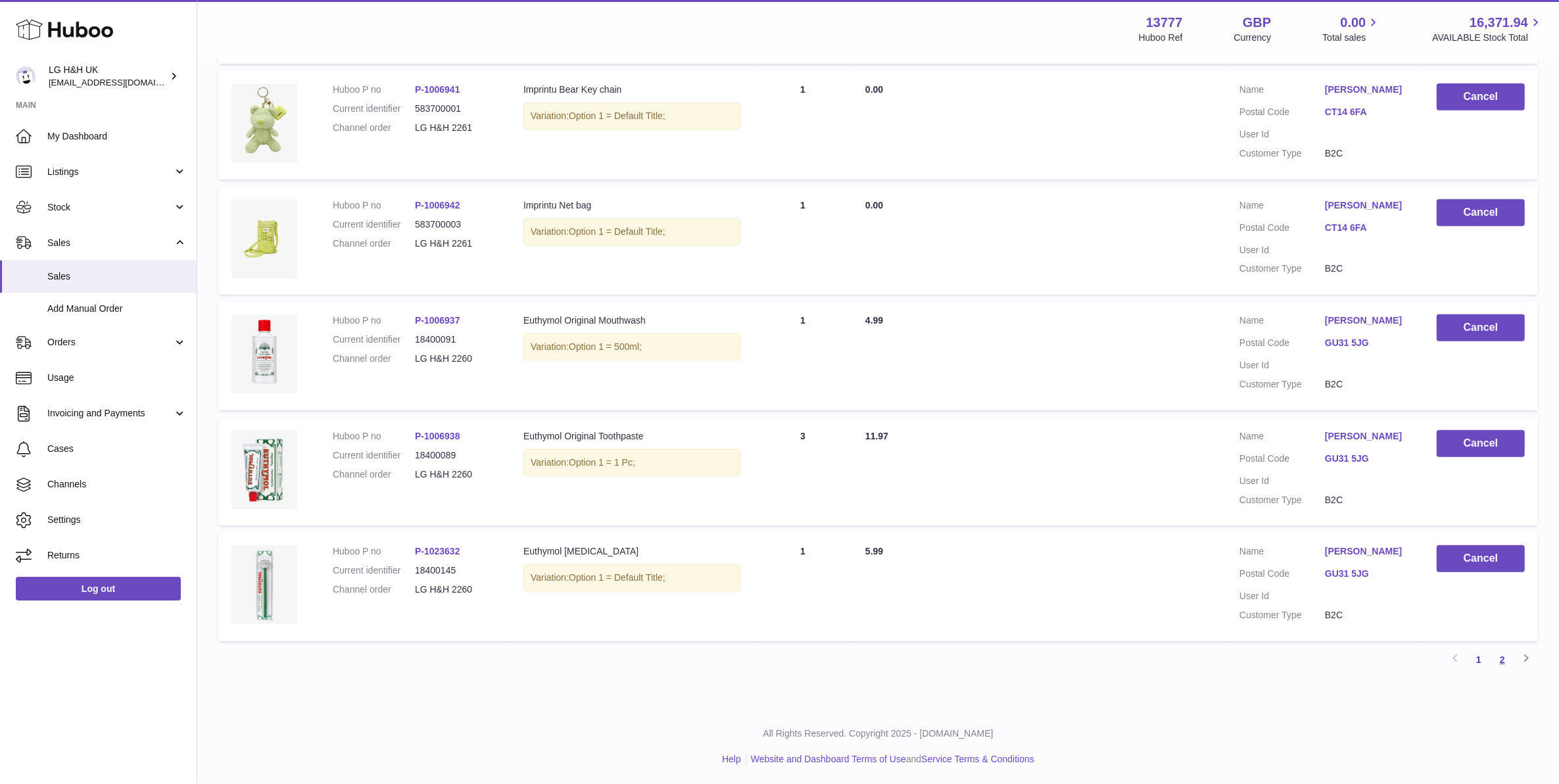
click at [1506, 651] on link "2" at bounding box center [1502, 659] width 24 height 24
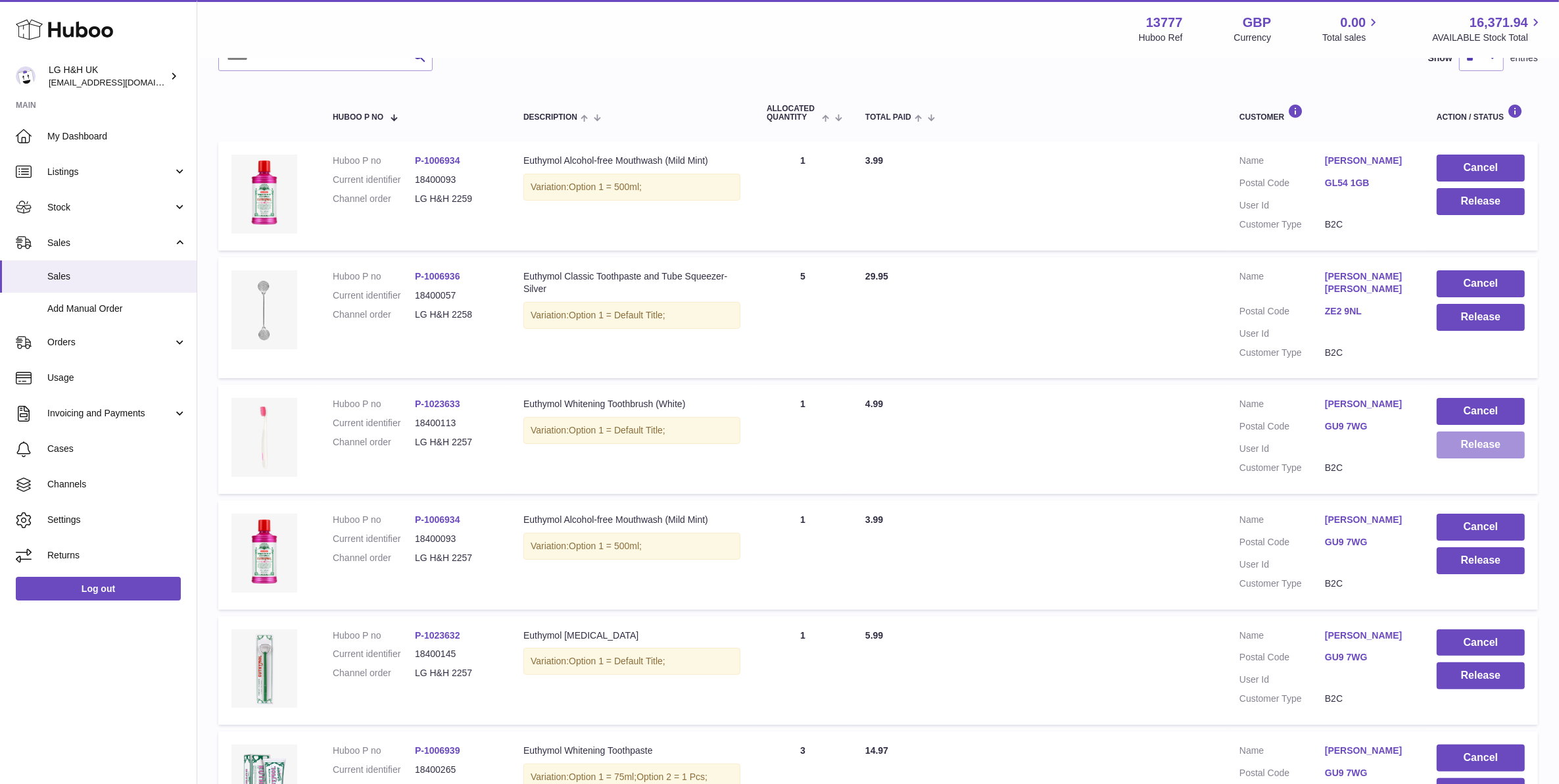
scroll to position [59, 0]
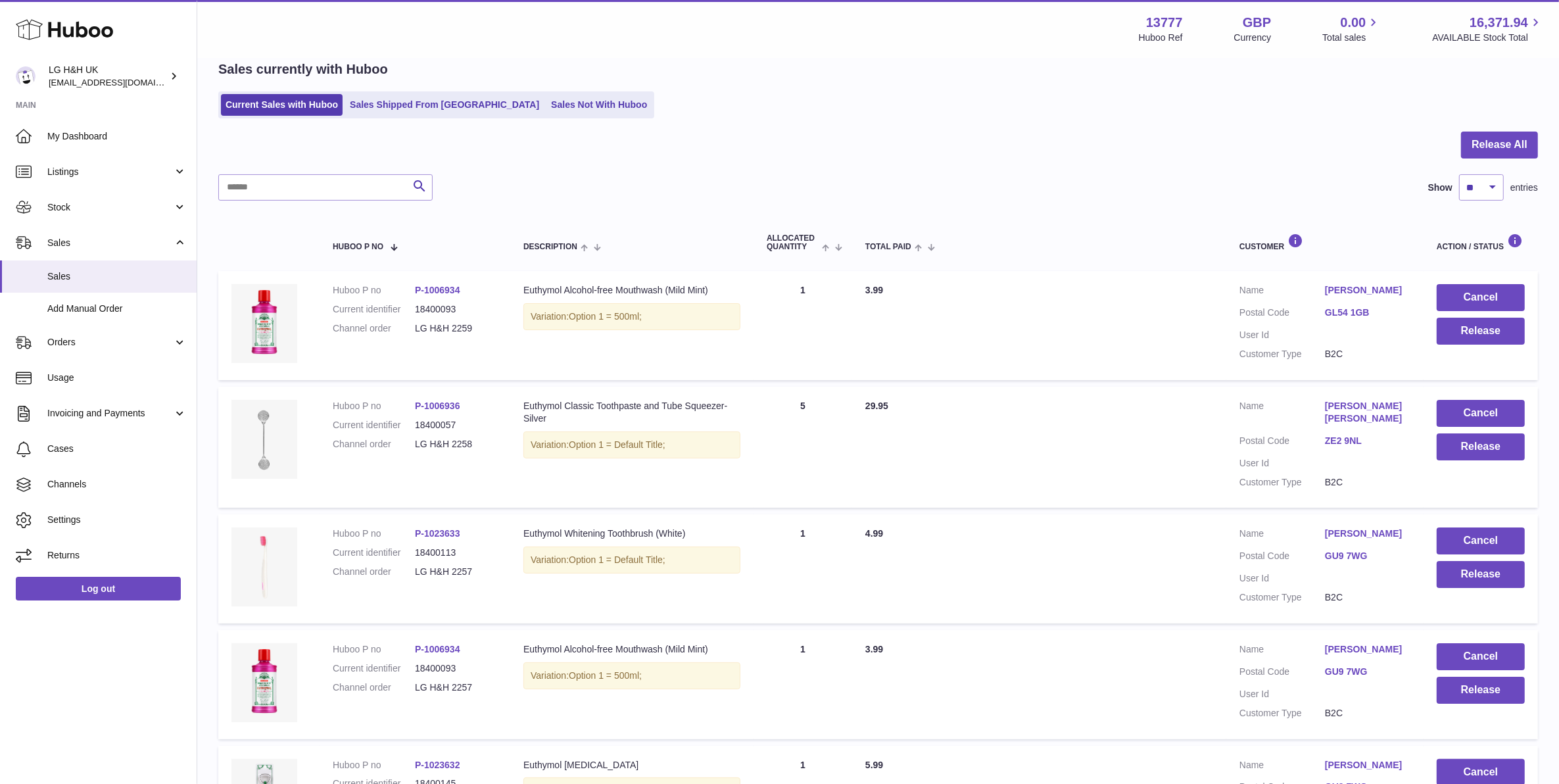
click at [1431, 339] on td "Cancel Release" at bounding box center [1481, 325] width 114 height 109
click at [1441, 337] on button "Release" at bounding box center [1481, 330] width 88 height 27
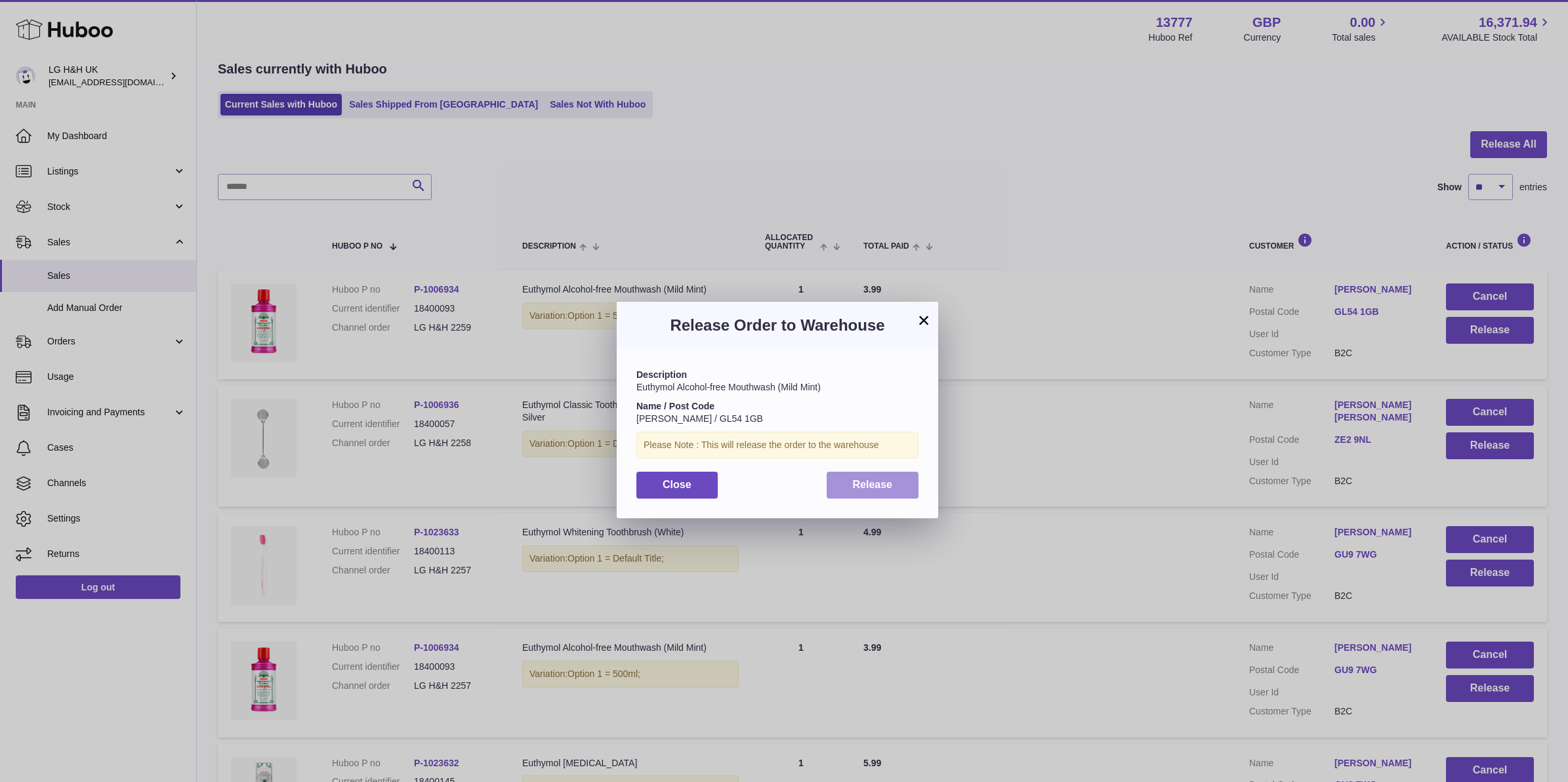
click at [833, 485] on button "Release" at bounding box center [872, 484] width 93 height 27
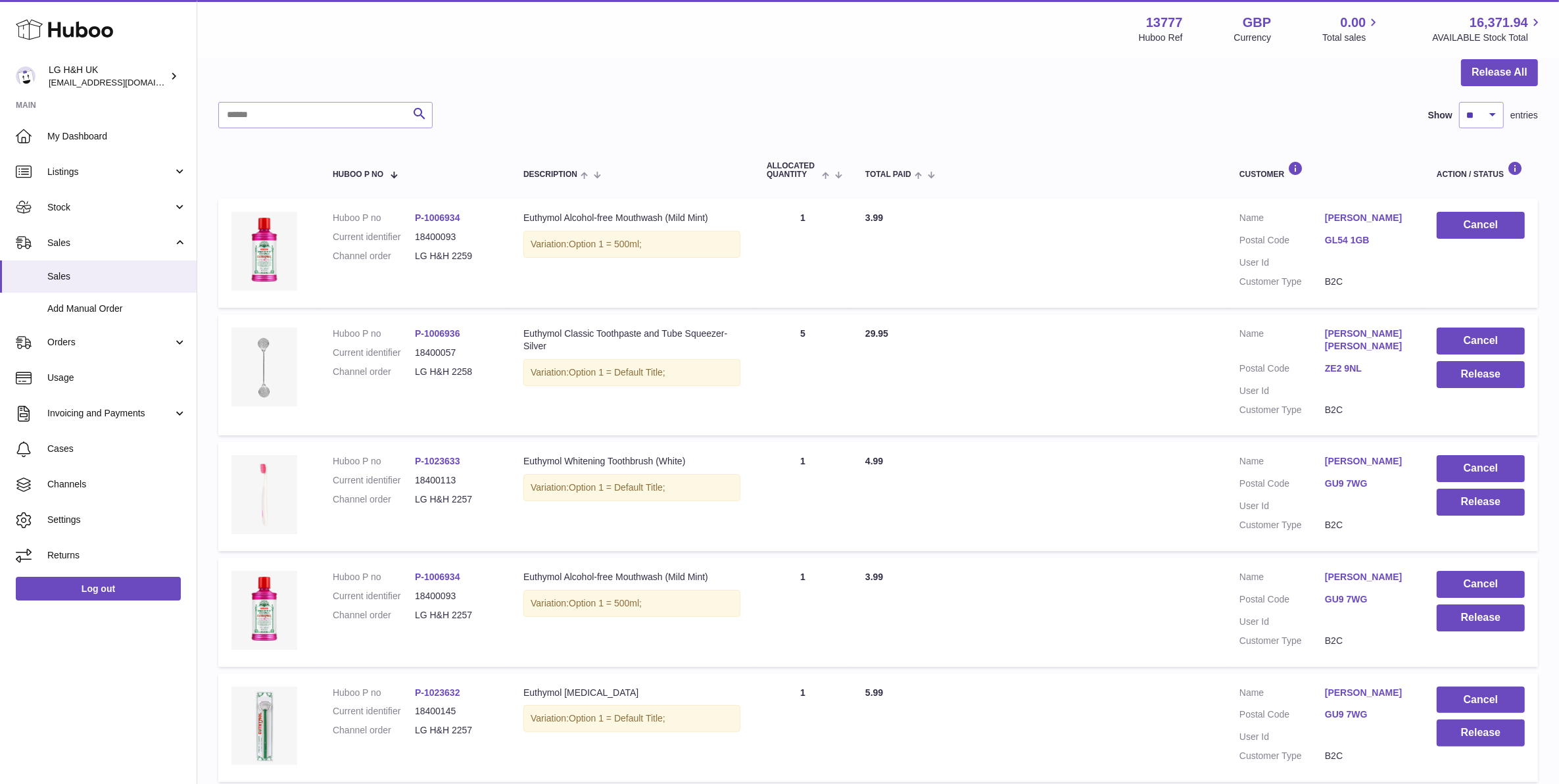
scroll to position [224, 0]
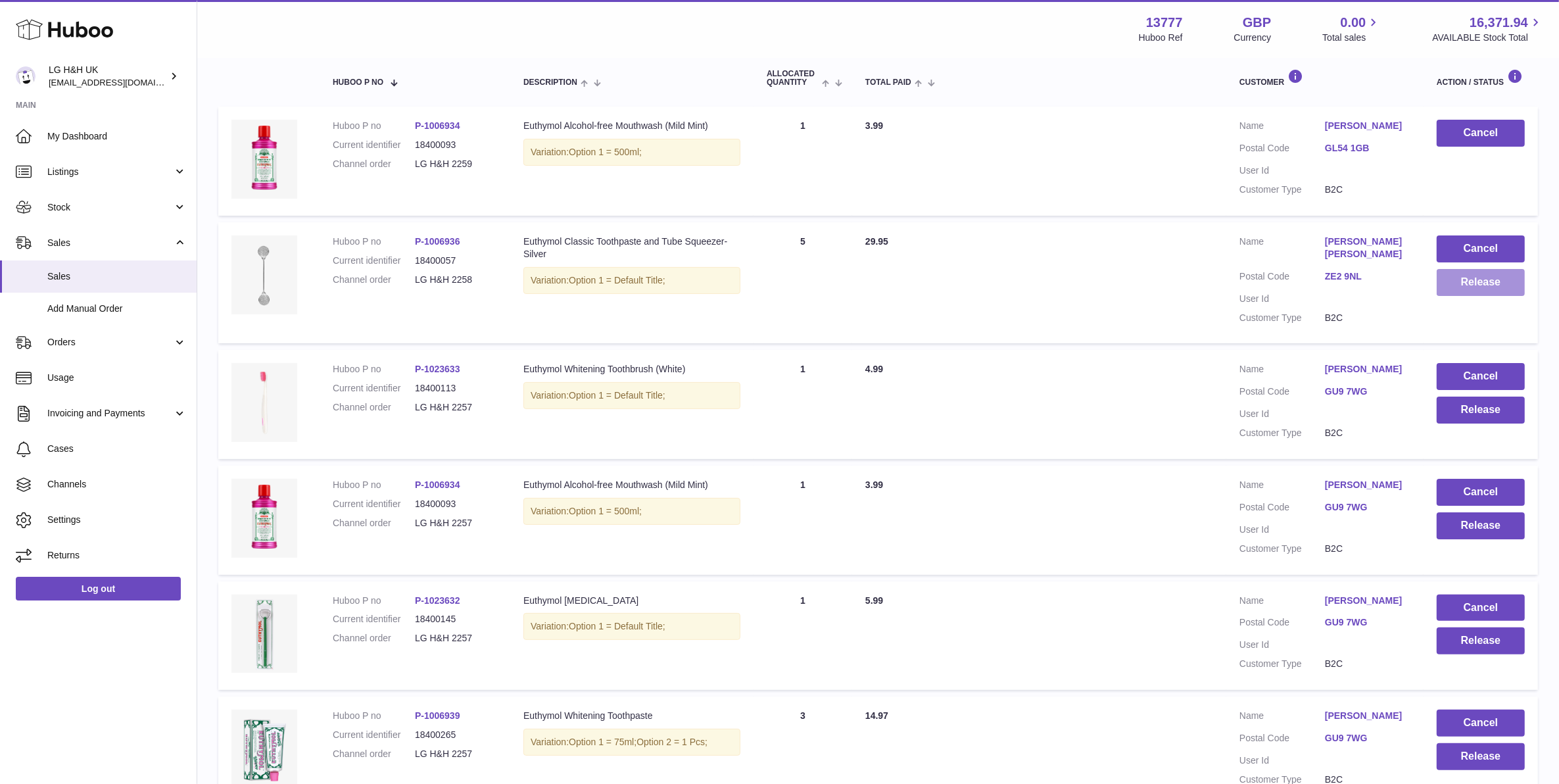
click at [1450, 290] on button "Release" at bounding box center [1481, 282] width 88 height 27
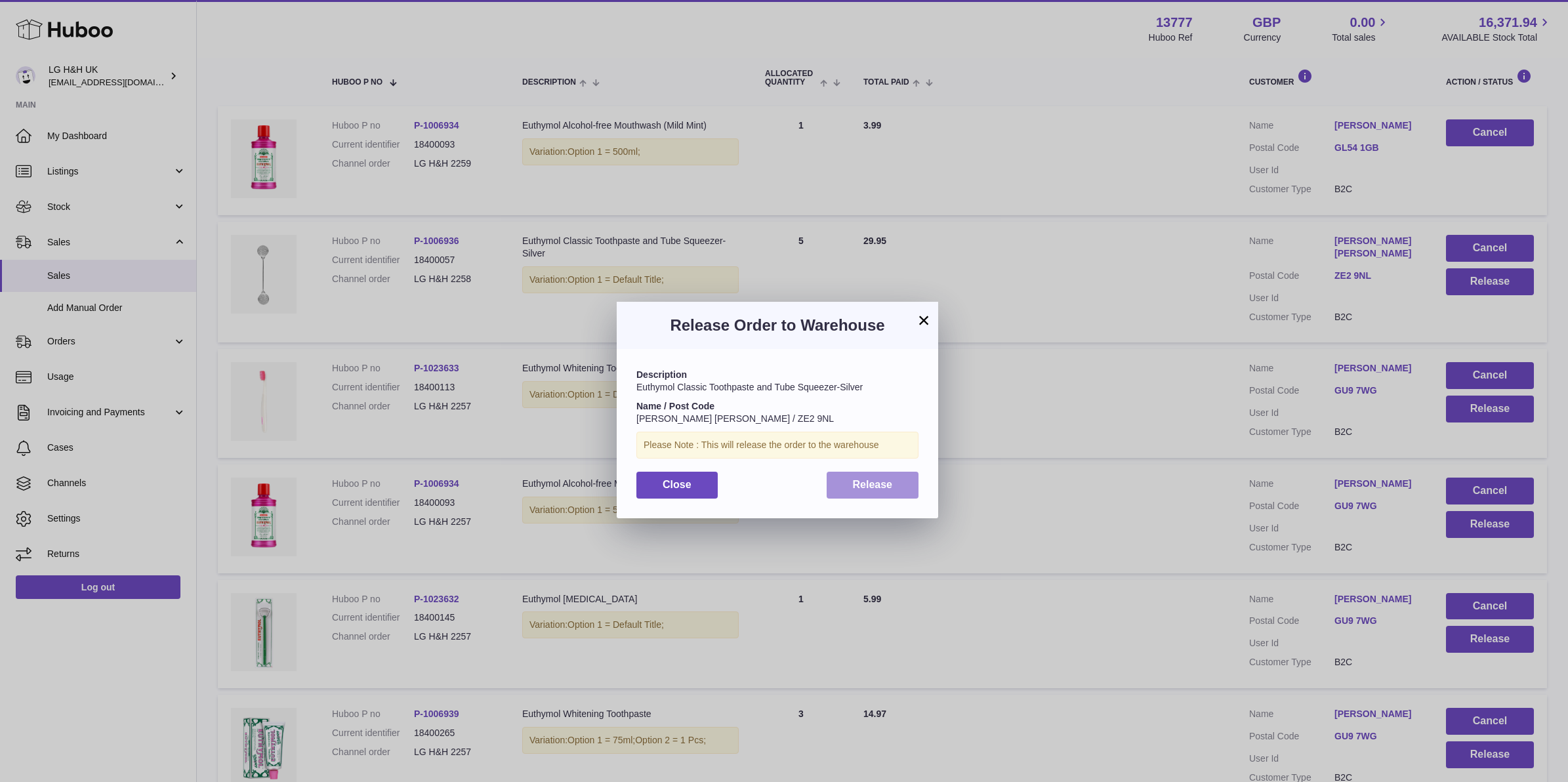
click at [900, 478] on button "Release" at bounding box center [872, 484] width 93 height 27
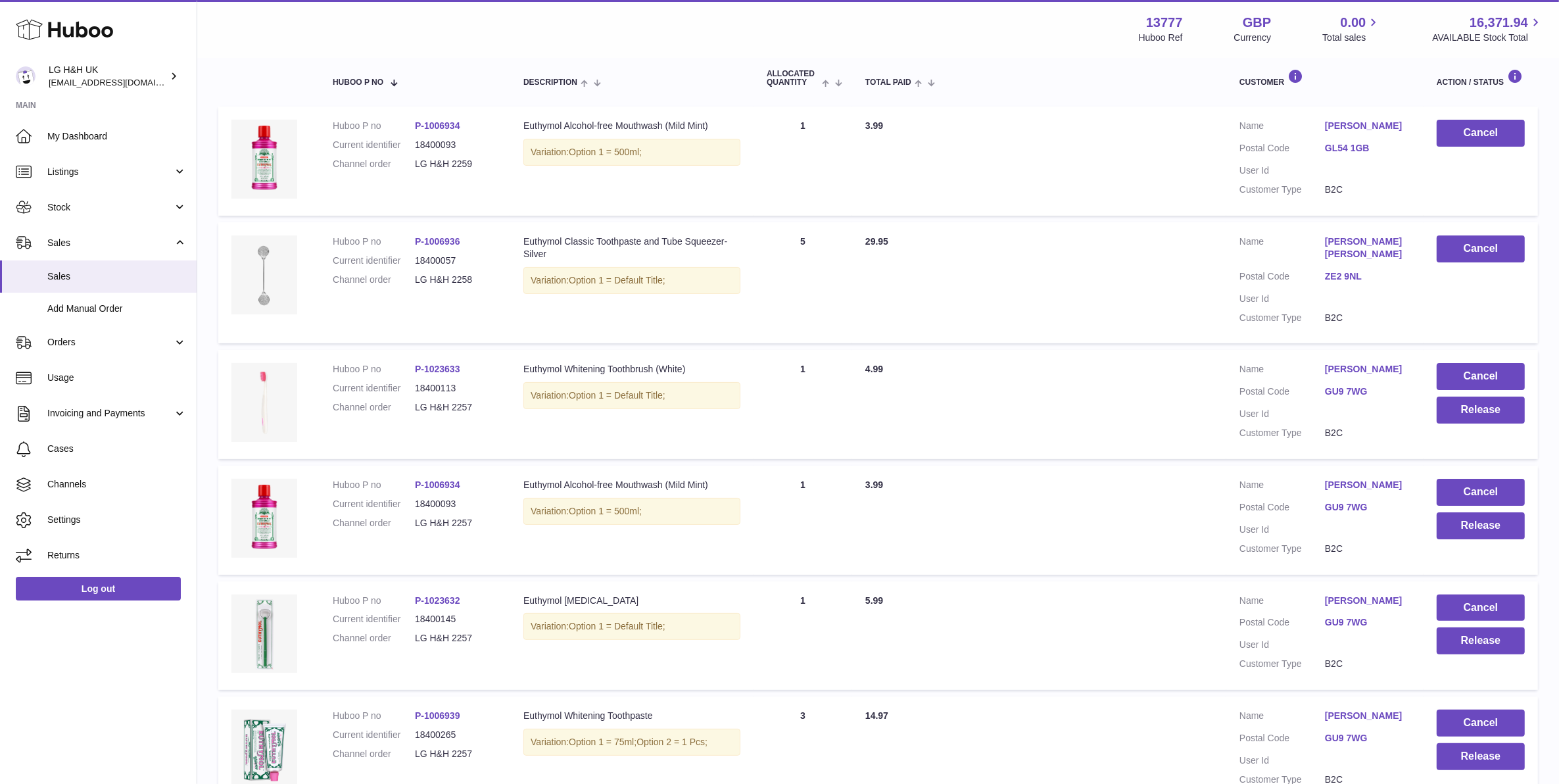
click at [1350, 508] on link "GU9 7WG" at bounding box center [1368, 507] width 85 height 12
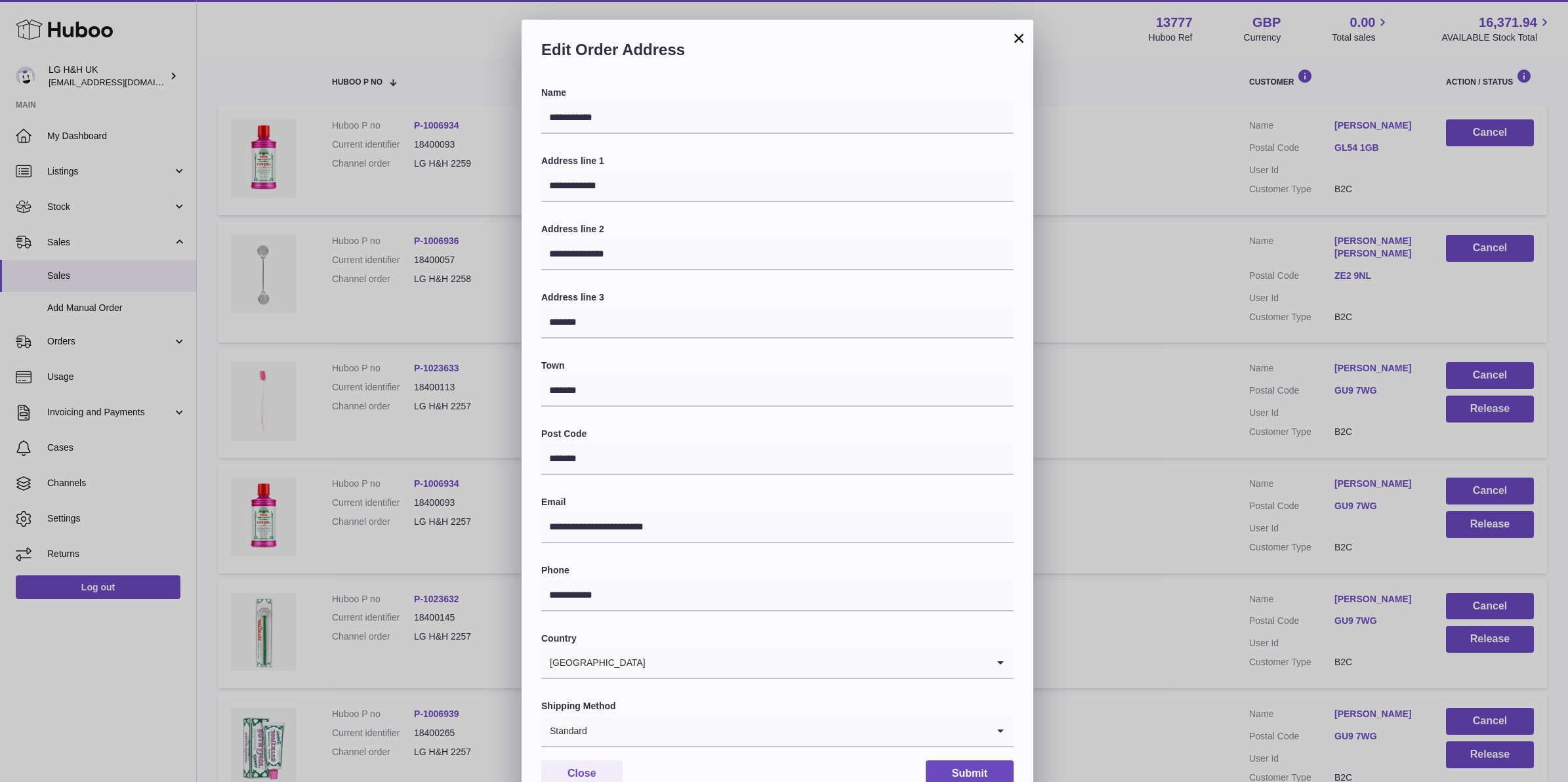
click at [1022, 39] on button "×" at bounding box center [1018, 38] width 16 height 16
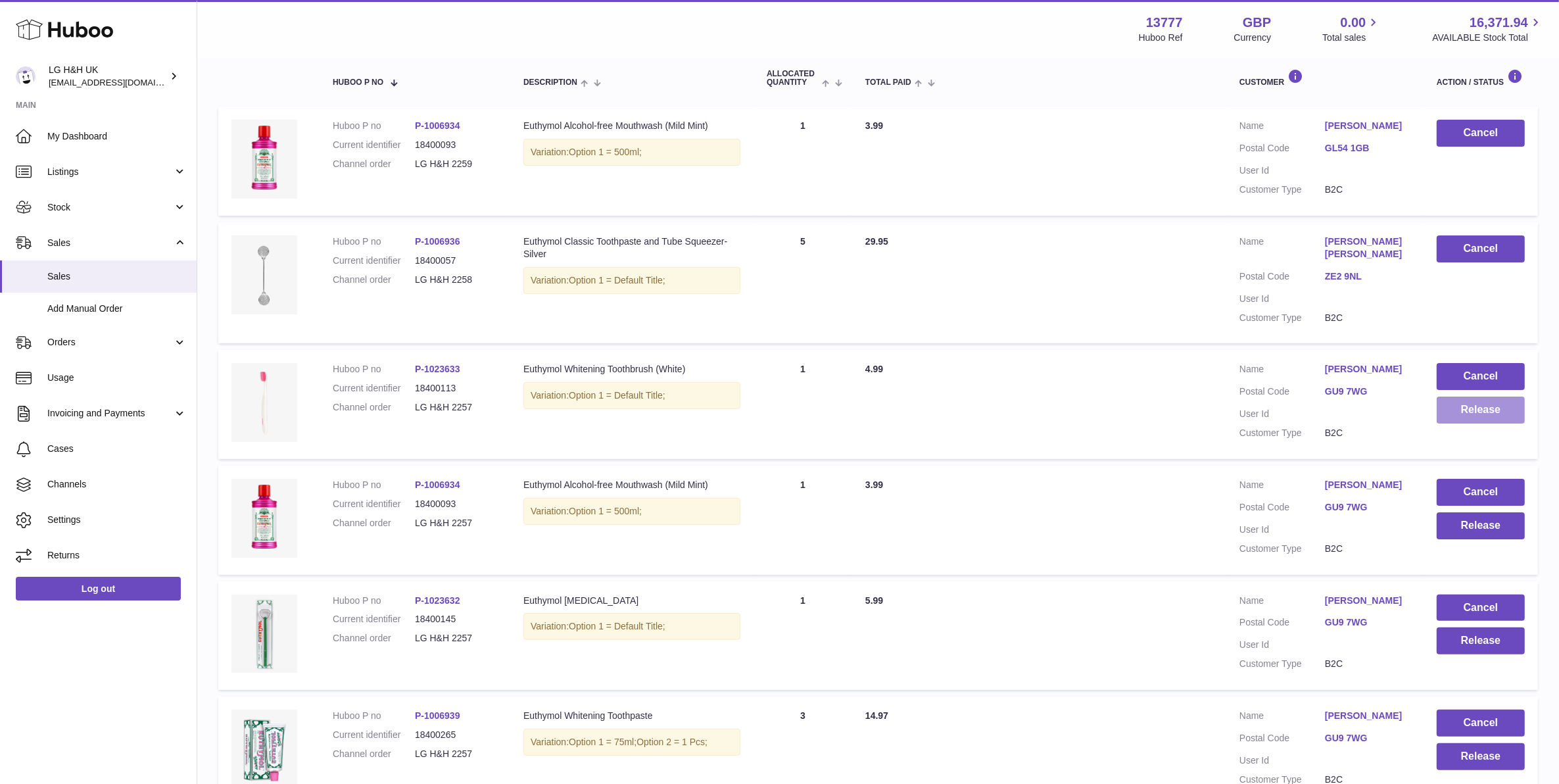
click at [1452, 405] on button "Release" at bounding box center [1481, 410] width 88 height 27
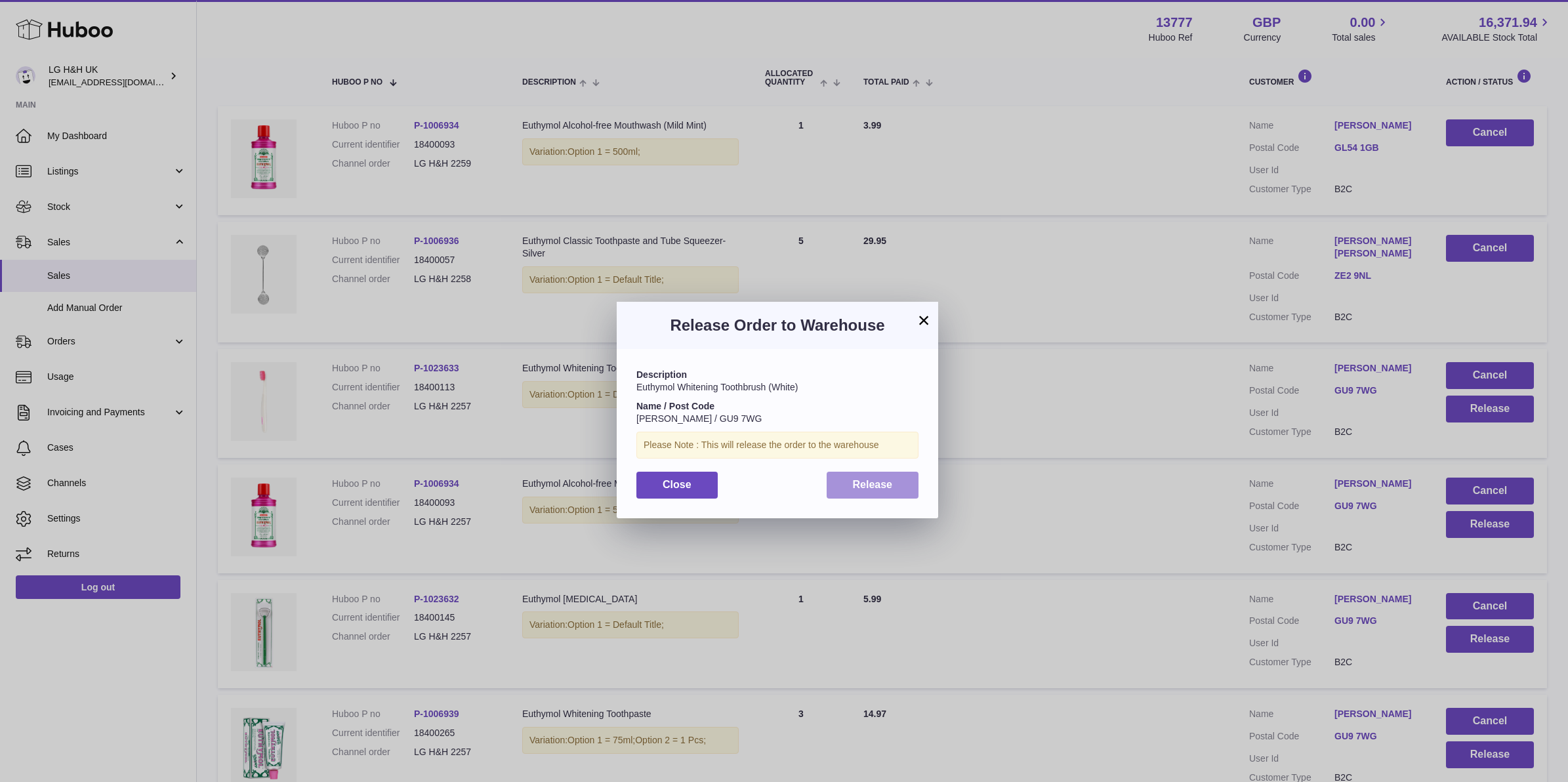
click at [909, 479] on button "Release" at bounding box center [872, 484] width 93 height 27
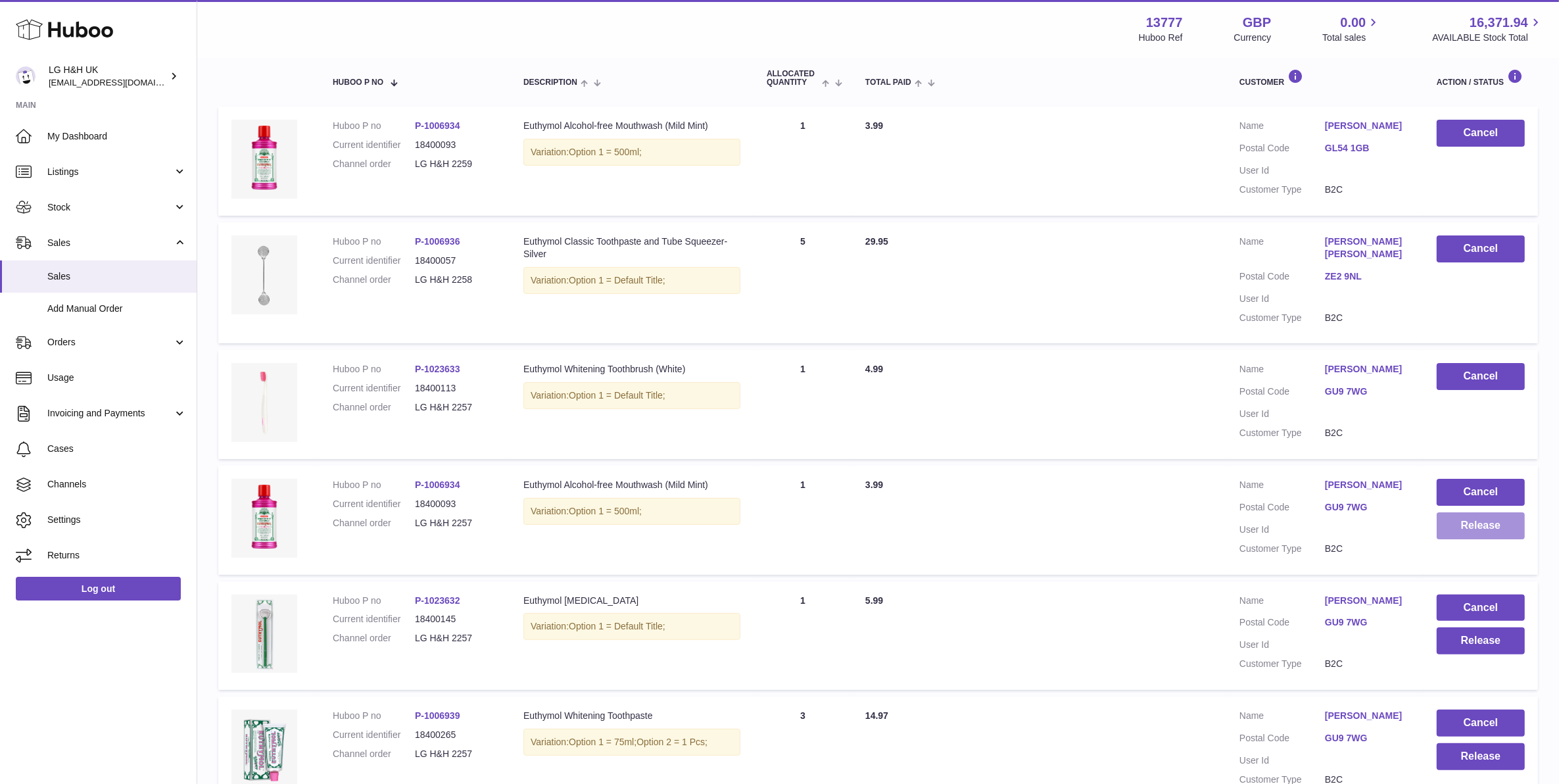
click at [1474, 524] on button "Release" at bounding box center [1481, 525] width 88 height 27
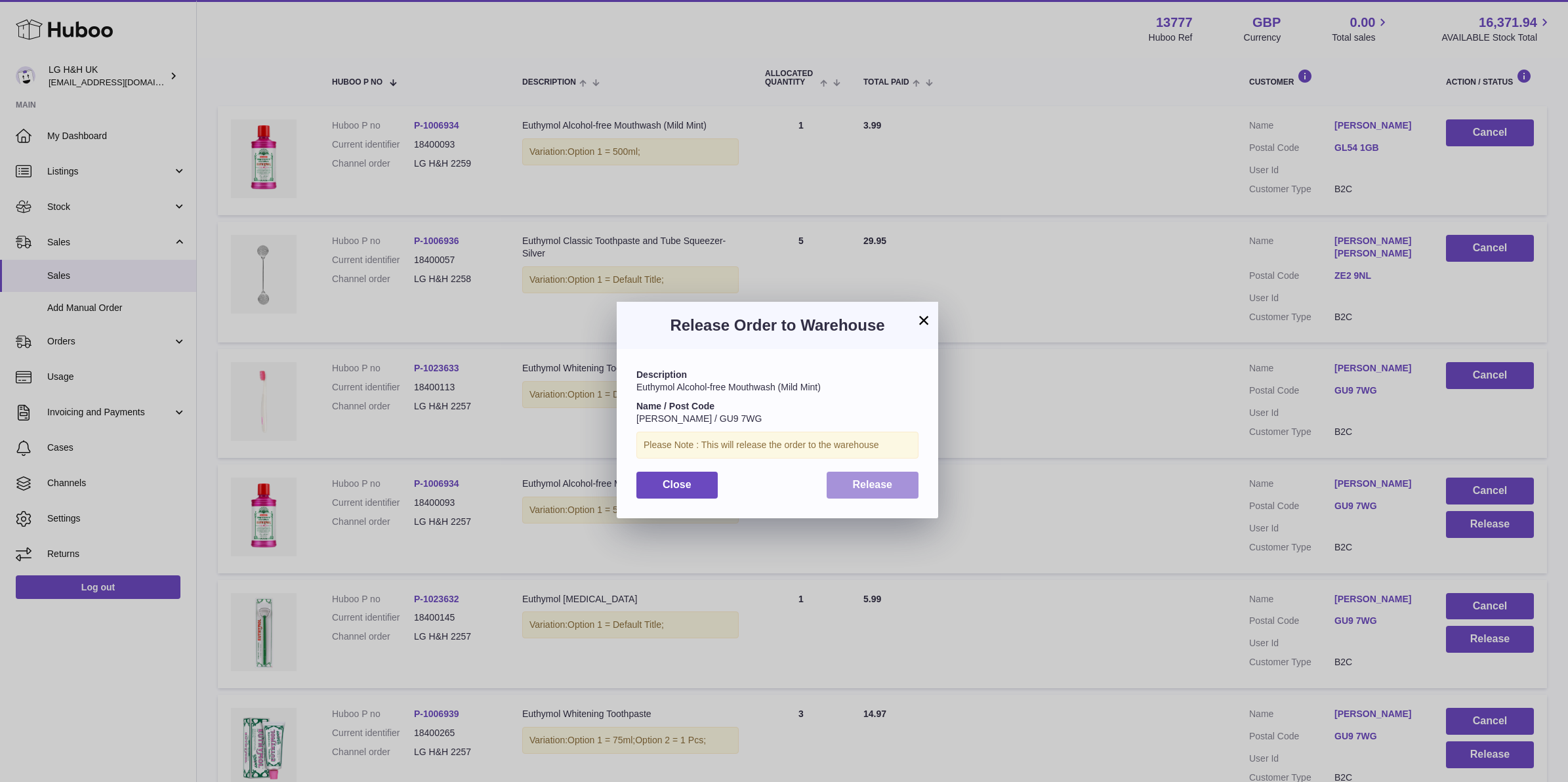
click at [913, 484] on button "Release" at bounding box center [872, 484] width 93 height 27
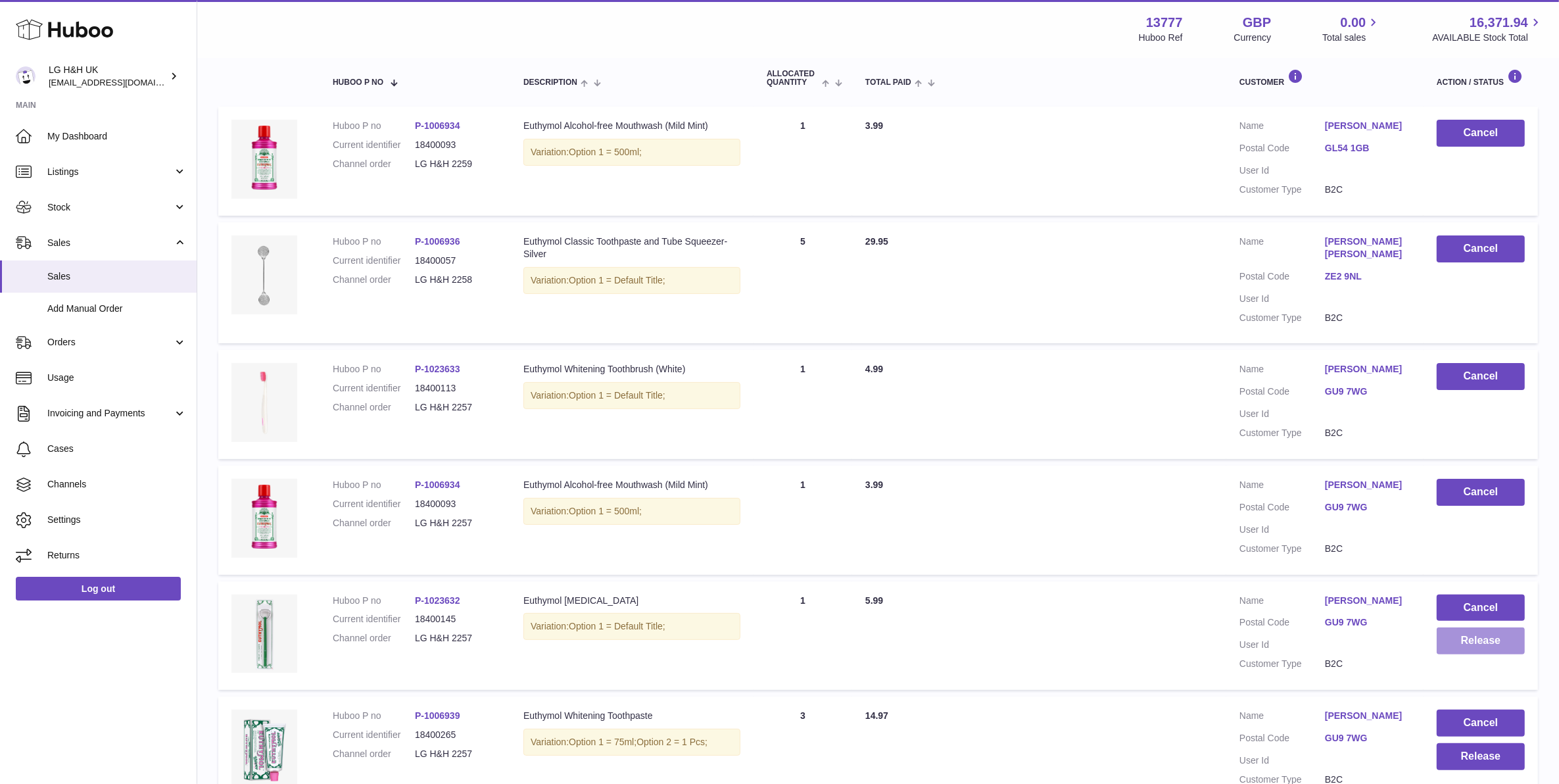
click at [1459, 636] on button "Release" at bounding box center [1481, 640] width 88 height 27
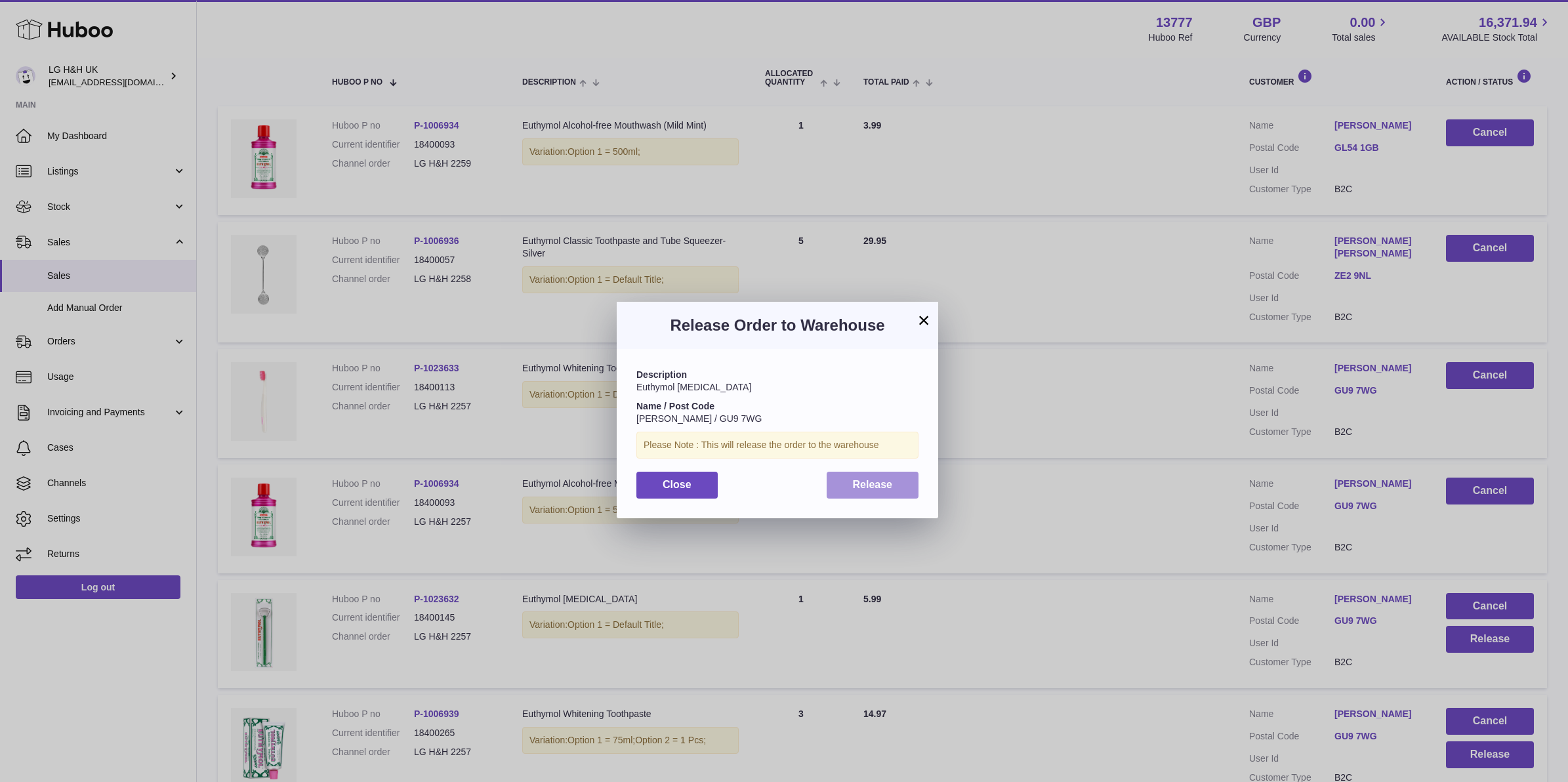
click at [885, 477] on button "Release" at bounding box center [872, 484] width 93 height 27
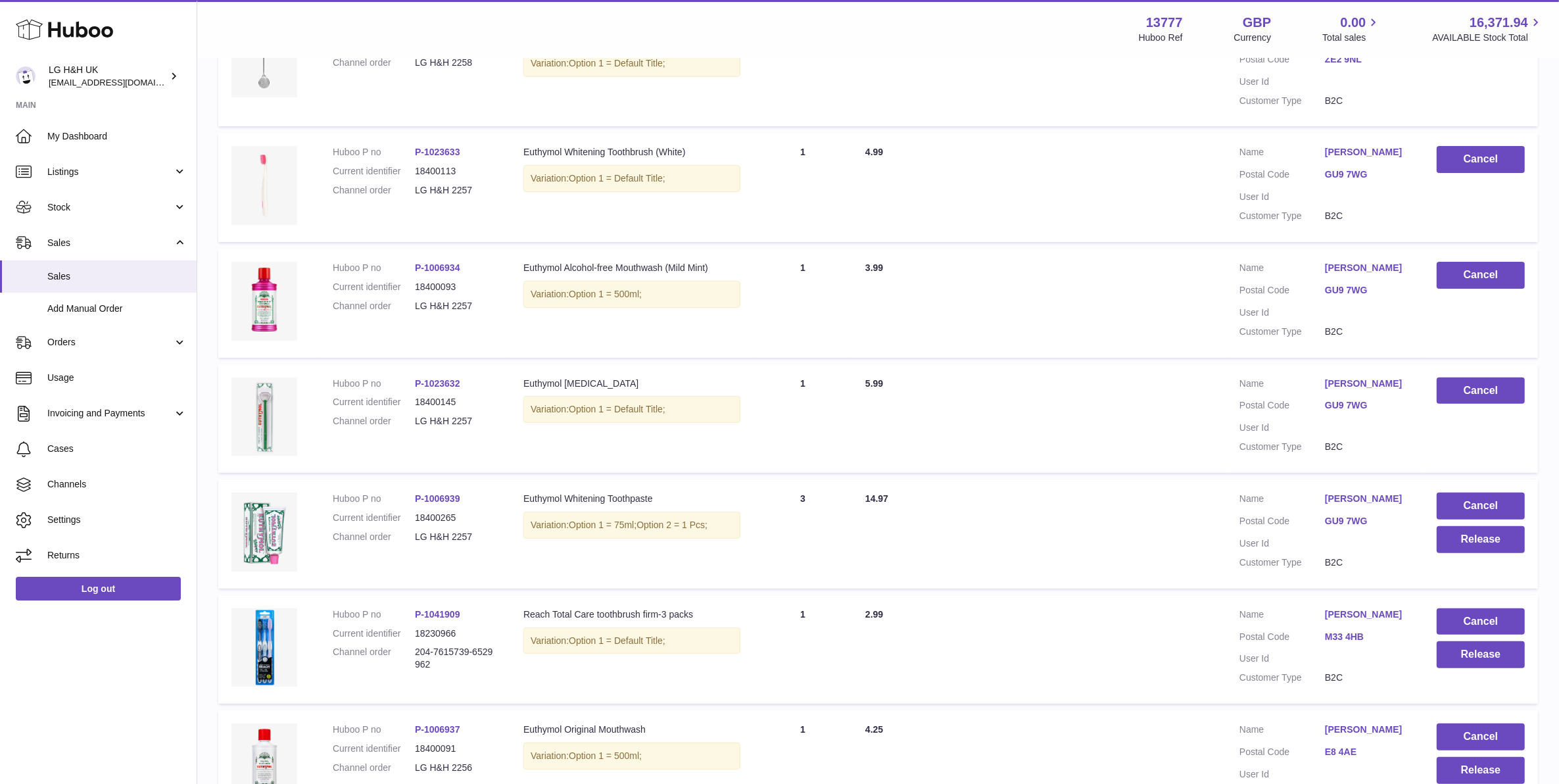
scroll to position [470, 0]
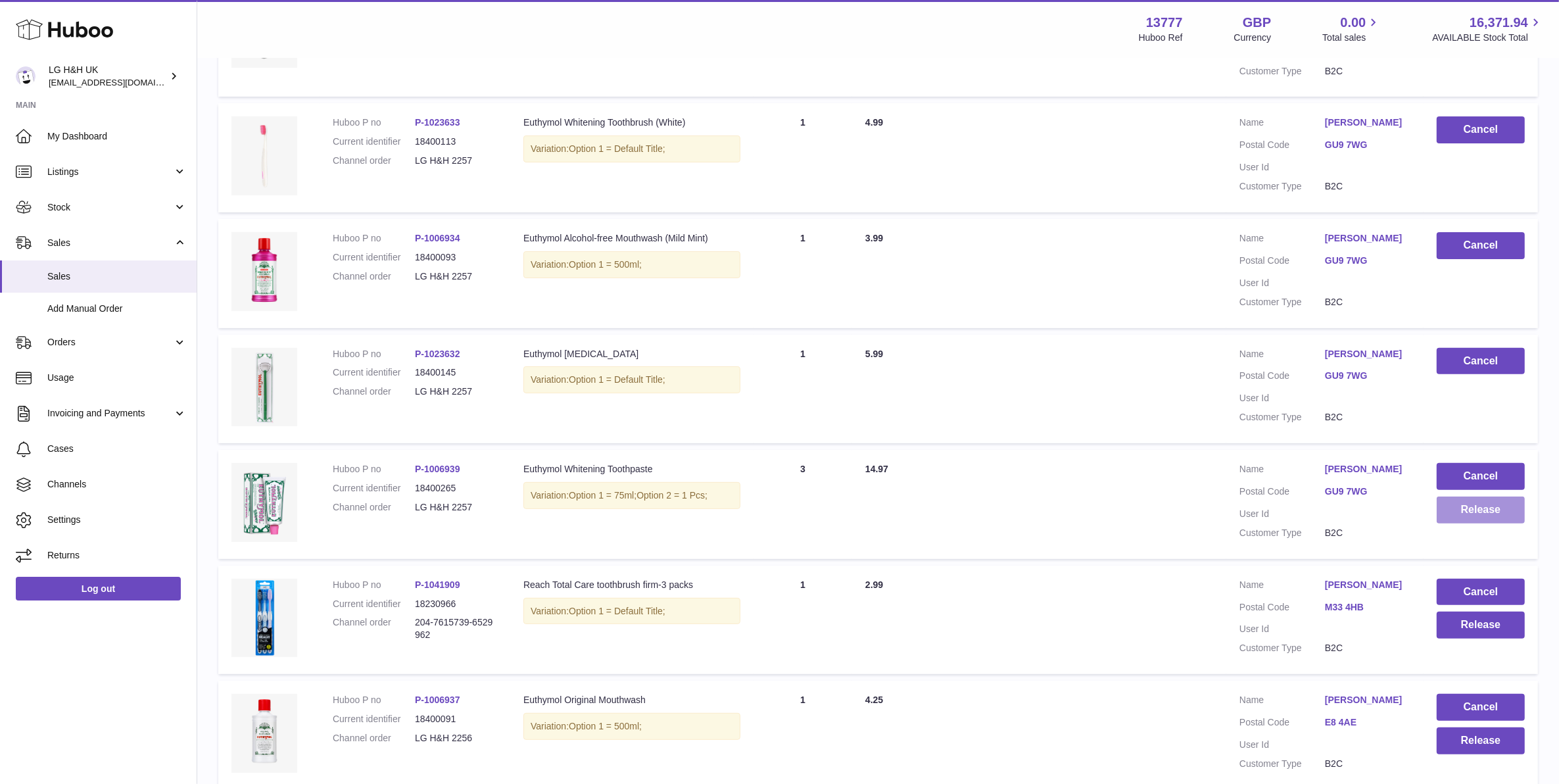
click at [1447, 517] on button "Release" at bounding box center [1481, 509] width 88 height 27
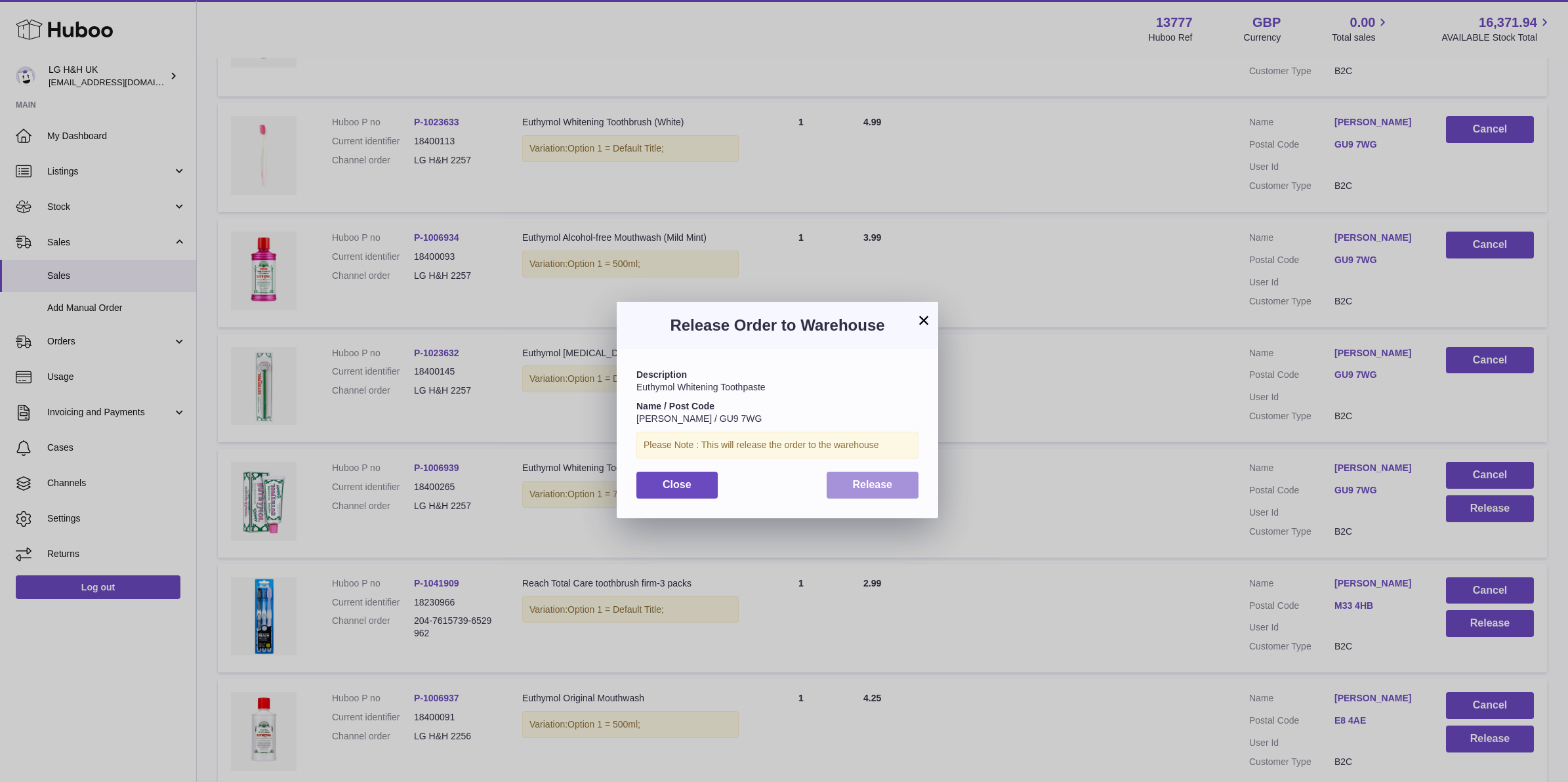
click at [889, 489] on span "Release" at bounding box center [872, 484] width 40 height 11
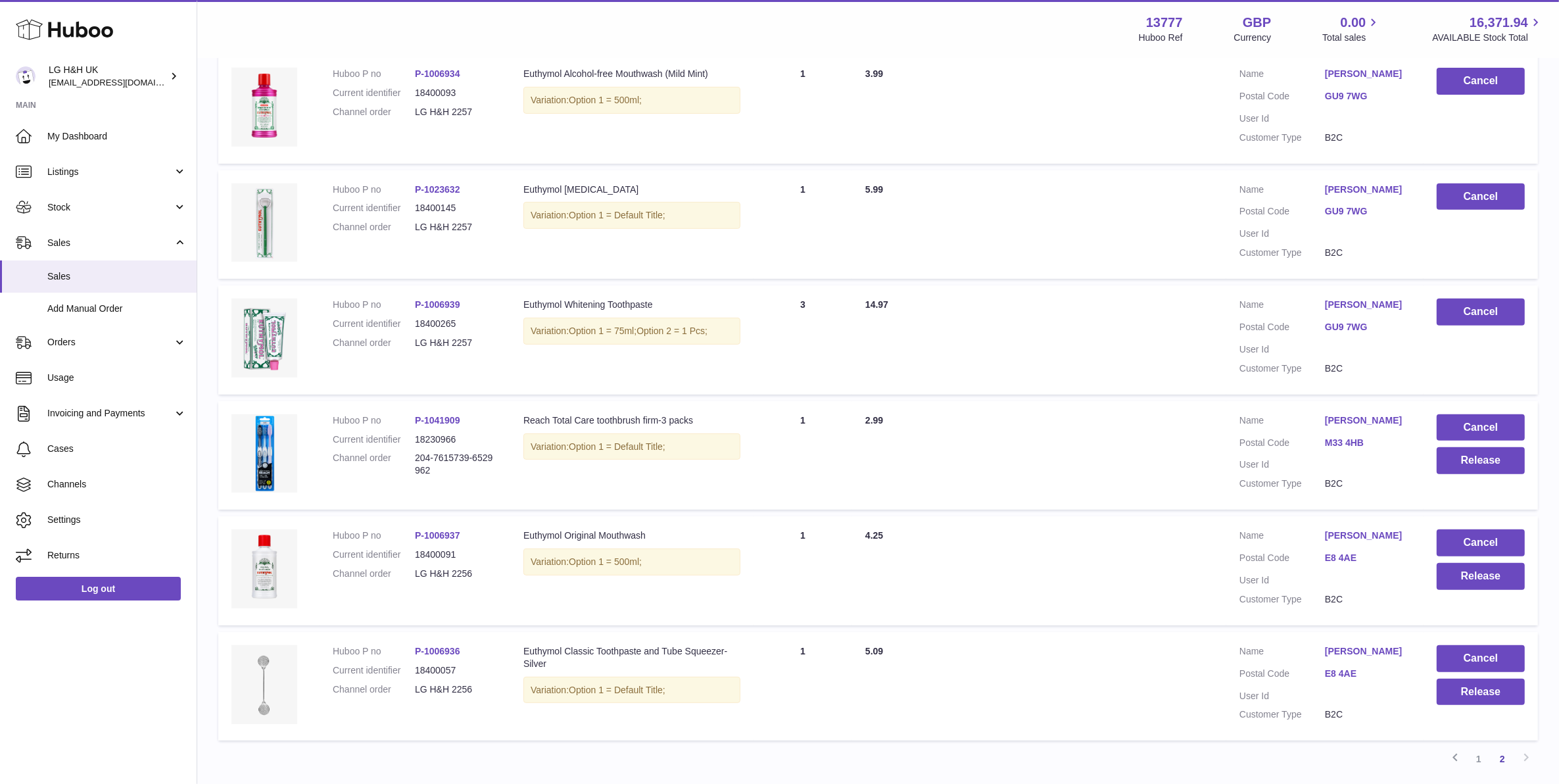
scroll to position [717, 0]
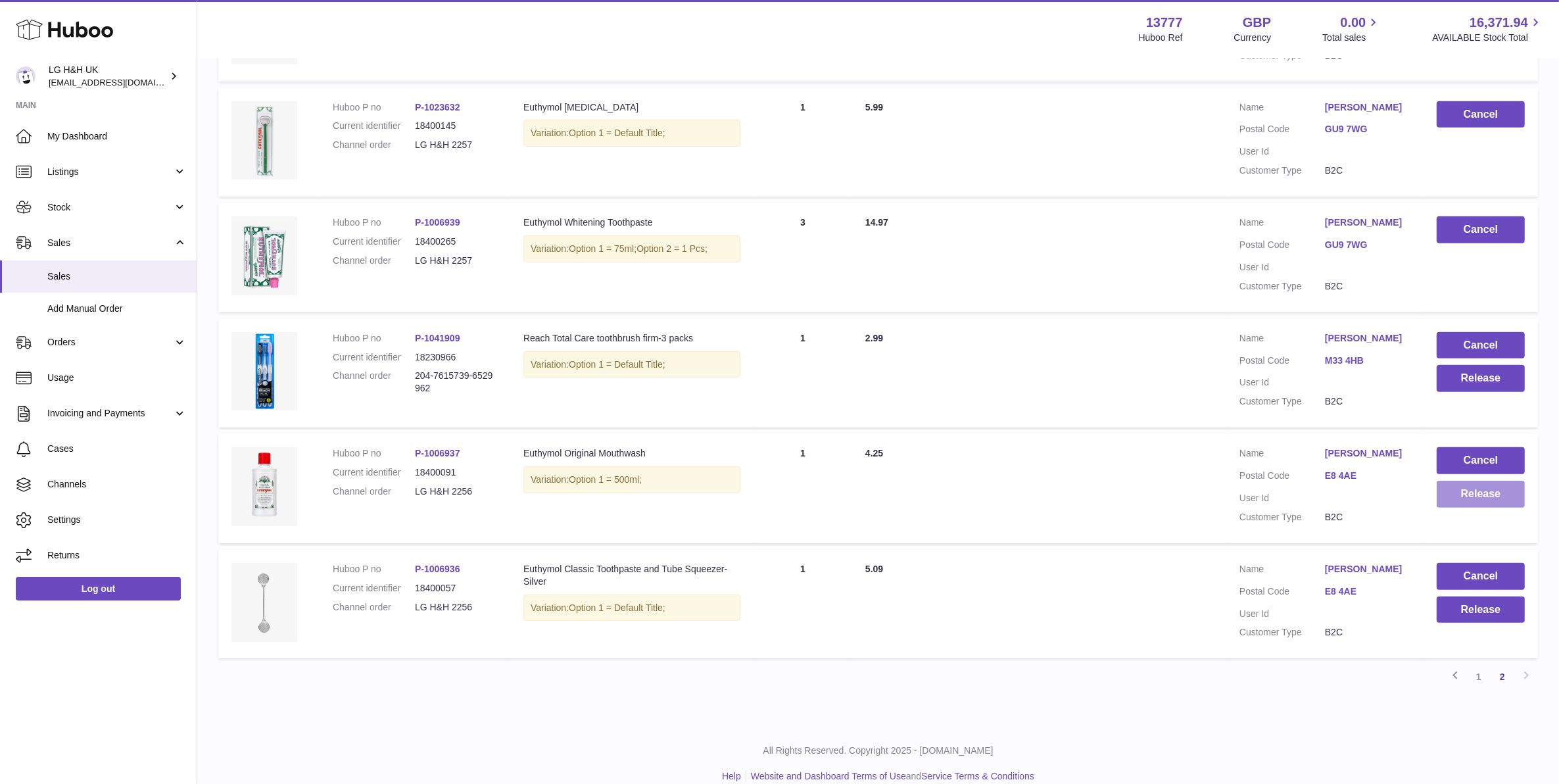
click at [1449, 494] on button "Release" at bounding box center [1481, 493] width 88 height 27
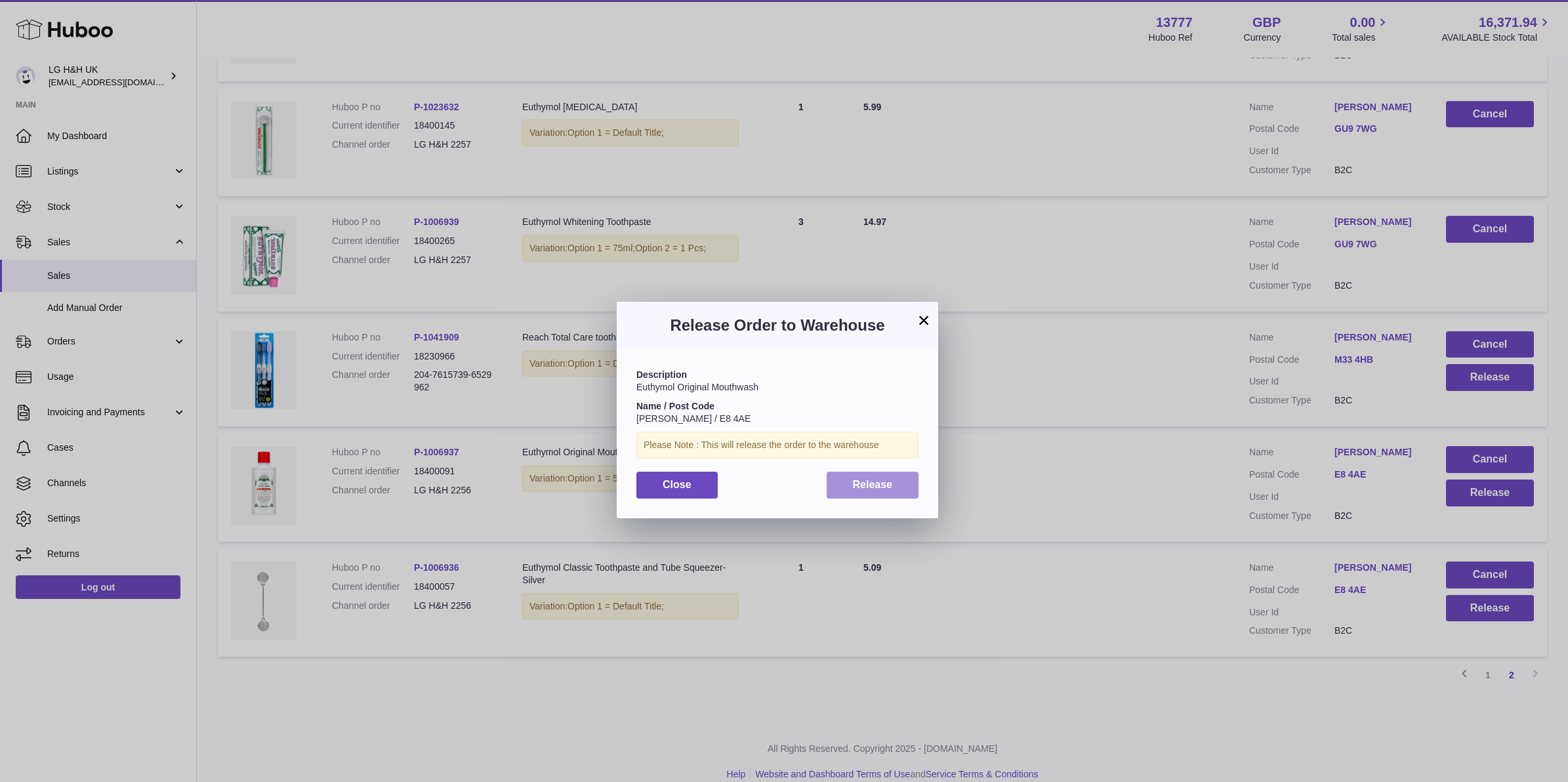
click at [893, 493] on button "Release" at bounding box center [872, 484] width 93 height 27
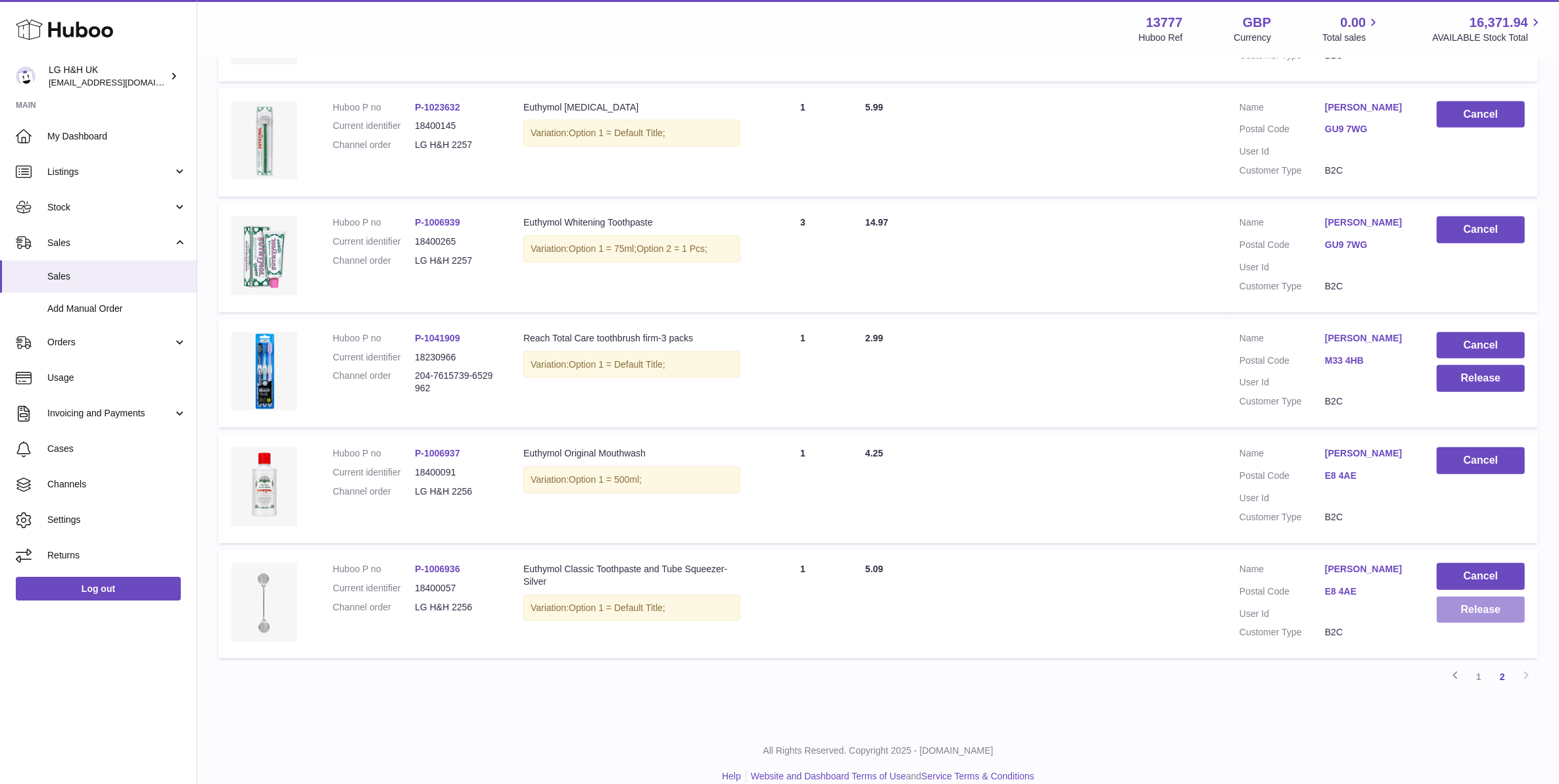
click at [1464, 609] on button "Release" at bounding box center [1481, 610] width 88 height 27
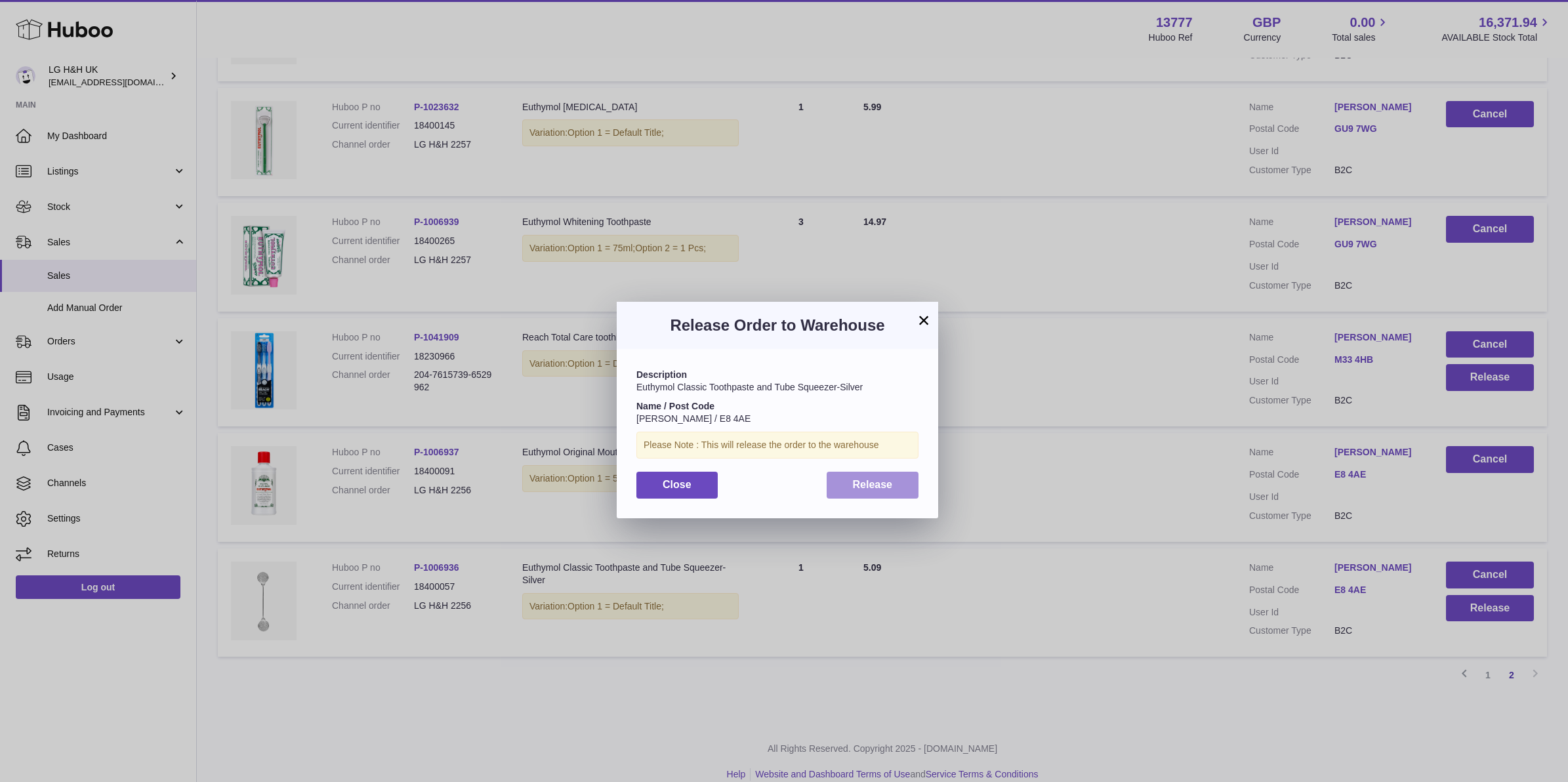
click at [880, 495] on button "Release" at bounding box center [872, 484] width 93 height 27
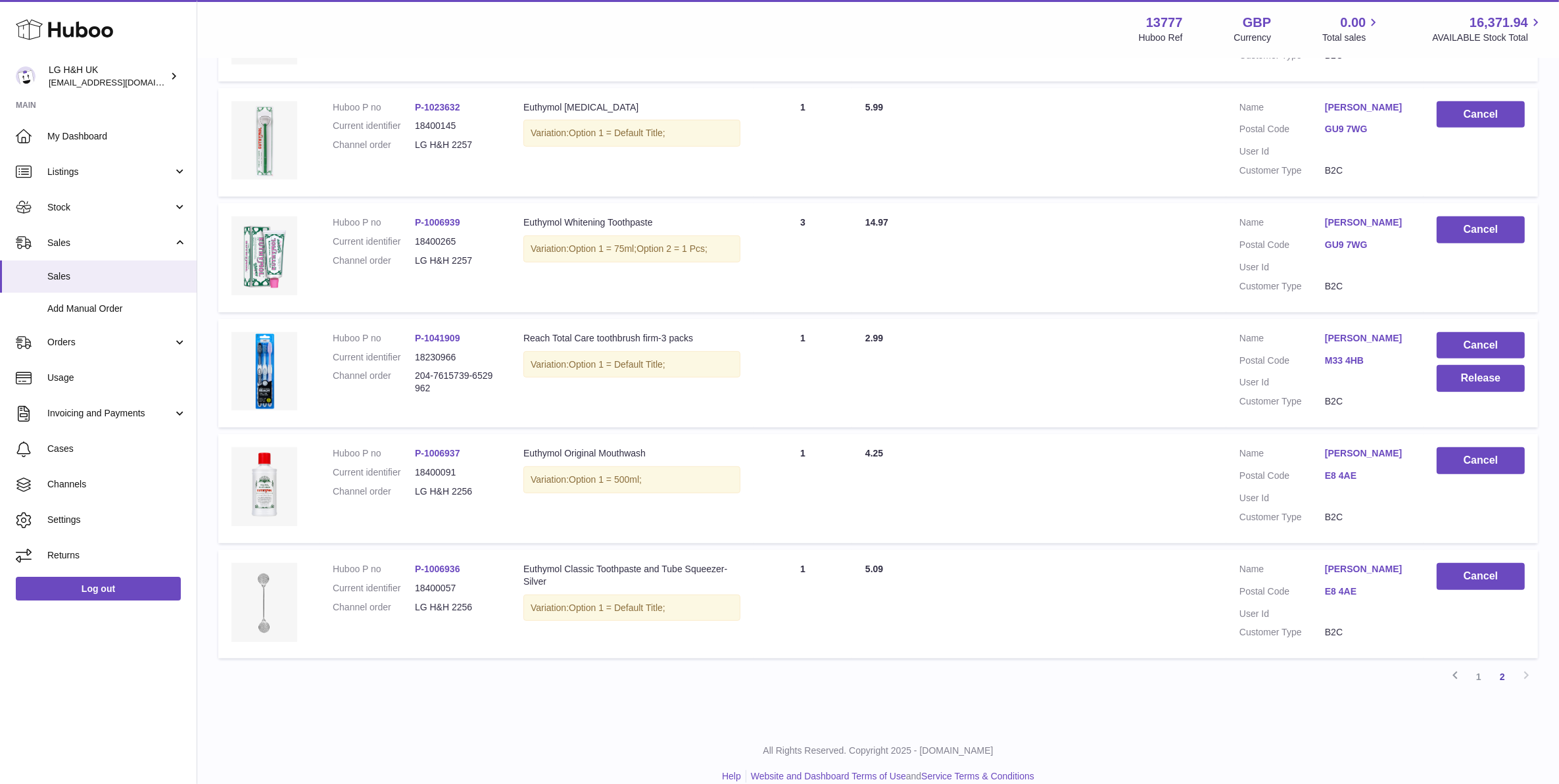
drag, startPoint x: 447, startPoint y: 391, endPoint x: 408, endPoint y: 378, distance: 41.1
click at [408, 378] on dl "Huboo P no P-1041909 Current identifier 18230966 Channel order 204-7615739-6529…" at bounding box center [415, 367] width 164 height 70
copy dl "204-7615739-6529962"
click at [1510, 342] on button "Cancel" at bounding box center [1481, 345] width 88 height 27
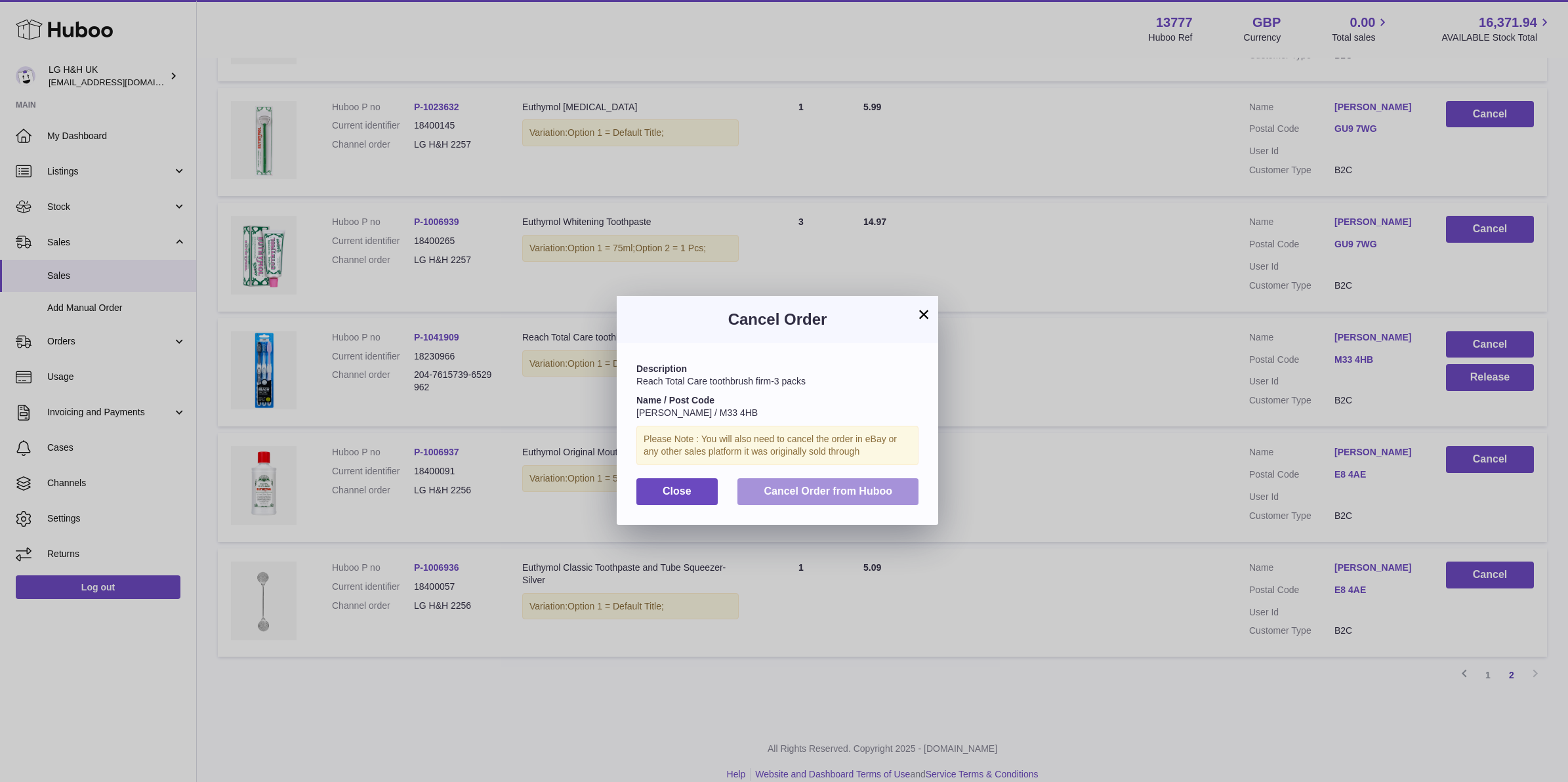
click at [883, 493] on span "Cancel Order from Huboo" at bounding box center [828, 490] width 128 height 11
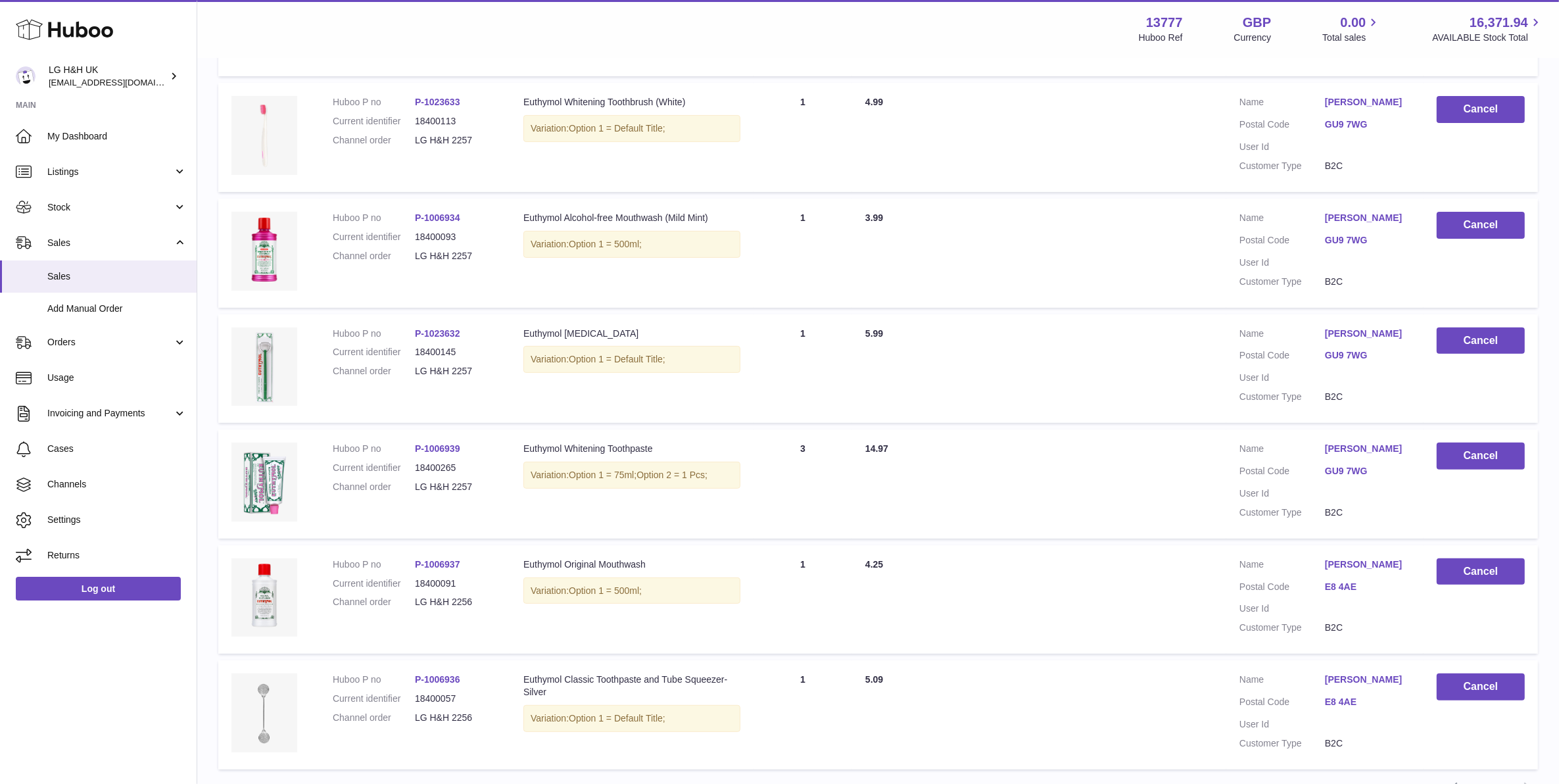
scroll to position [291, 0]
